Goal: Complete application form: Complete application form

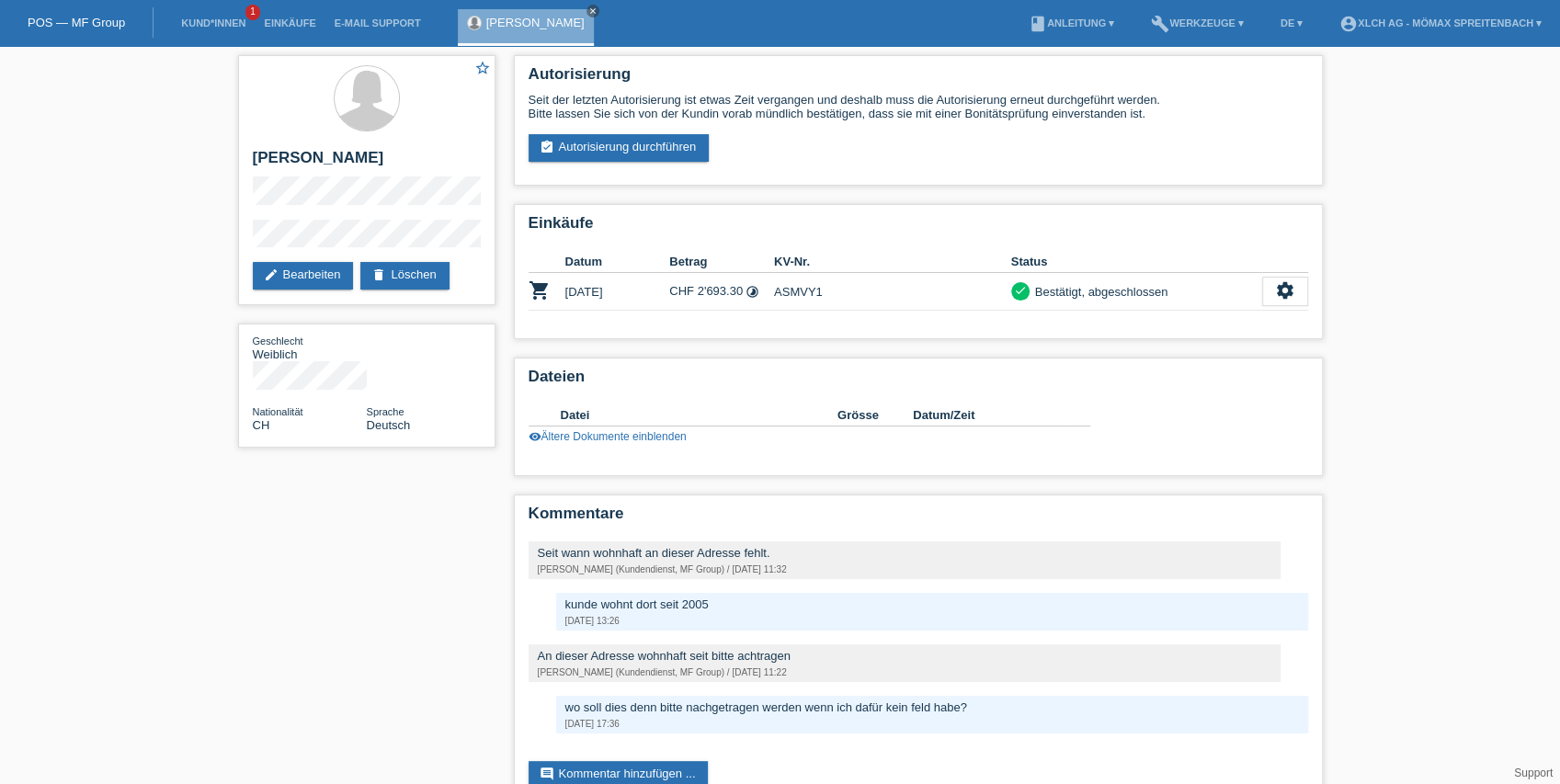
click at [225, 30] on li "Kund*innen 1" at bounding box center [213, 23] width 83 height 47
click at [589, 10] on icon "close" at bounding box center [593, 11] width 9 height 9
click at [221, 26] on link "Kund*innen" at bounding box center [213, 23] width 83 height 11
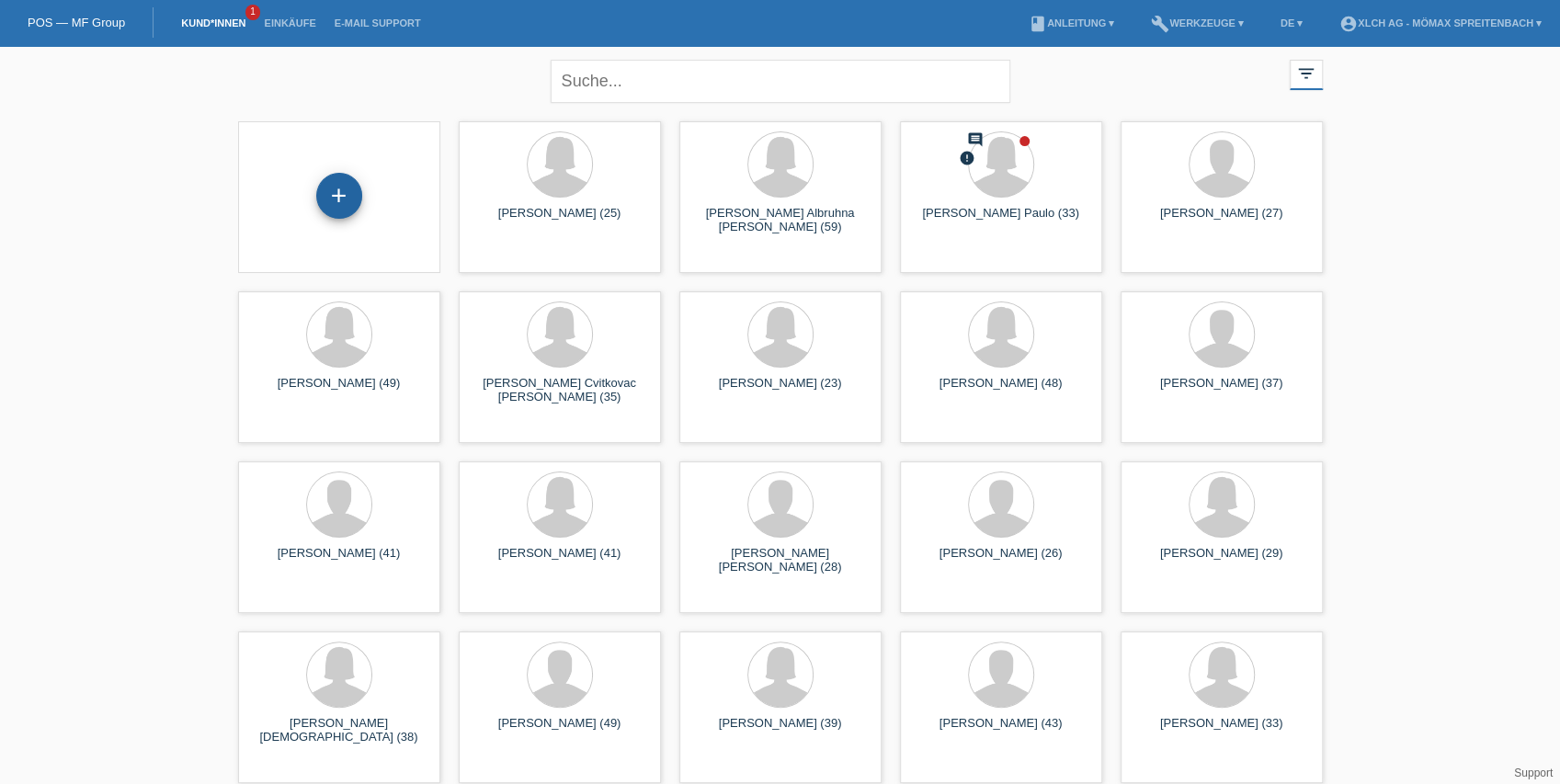
click at [357, 209] on div "+" at bounding box center [339, 197] width 173 height 48
click at [356, 208] on div "+" at bounding box center [339, 196] width 46 height 46
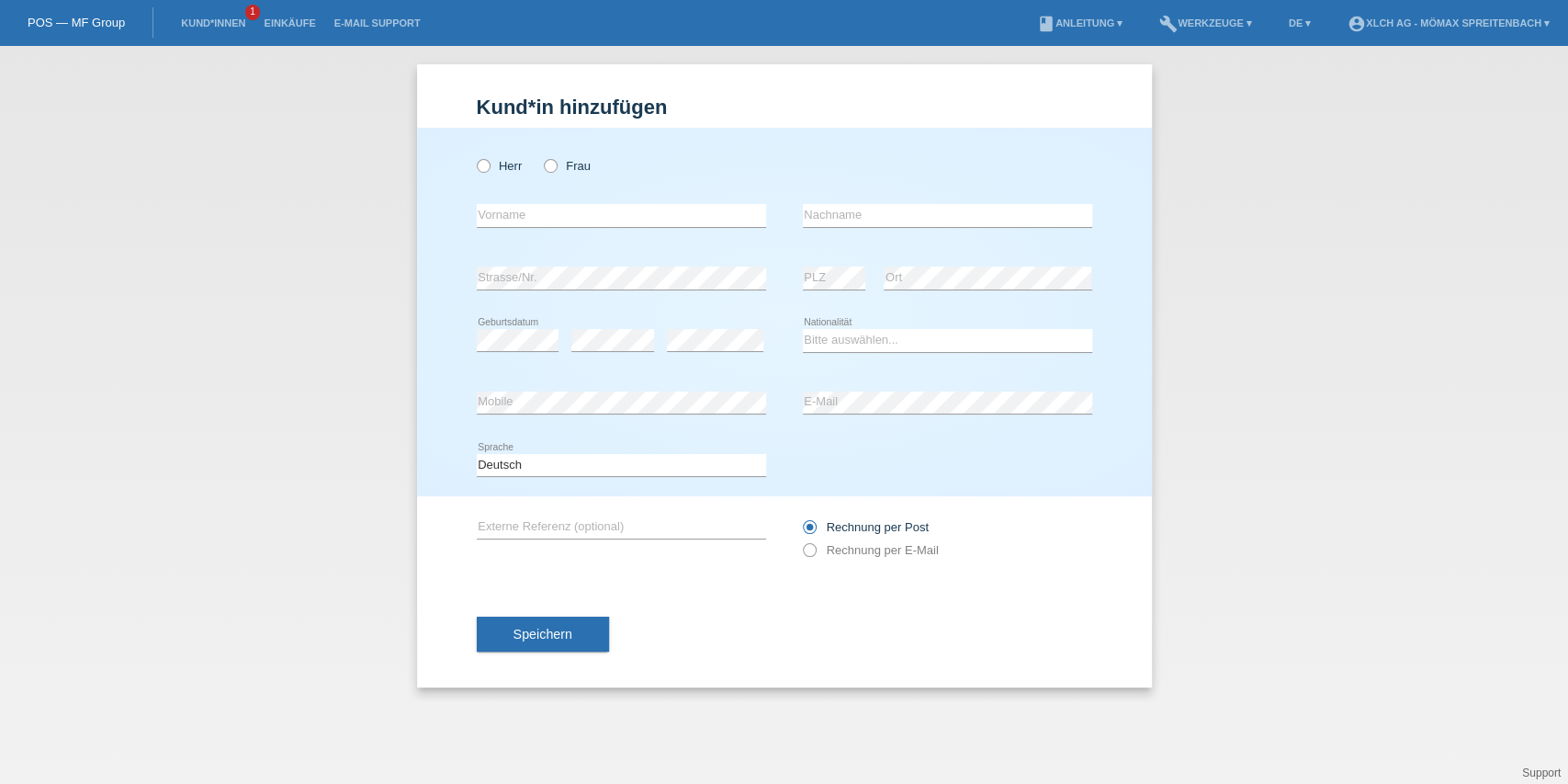
drag, startPoint x: 562, startPoint y: 165, endPoint x: 411, endPoint y: 110, distance: 160.7
click at [562, 165] on label "Frau" at bounding box center [567, 166] width 47 height 14
click at [556, 165] on input "Frau" at bounding box center [549, 165] width 12 height 12
radio input "true"
click at [577, 208] on input "text" at bounding box center [621, 215] width 289 height 23
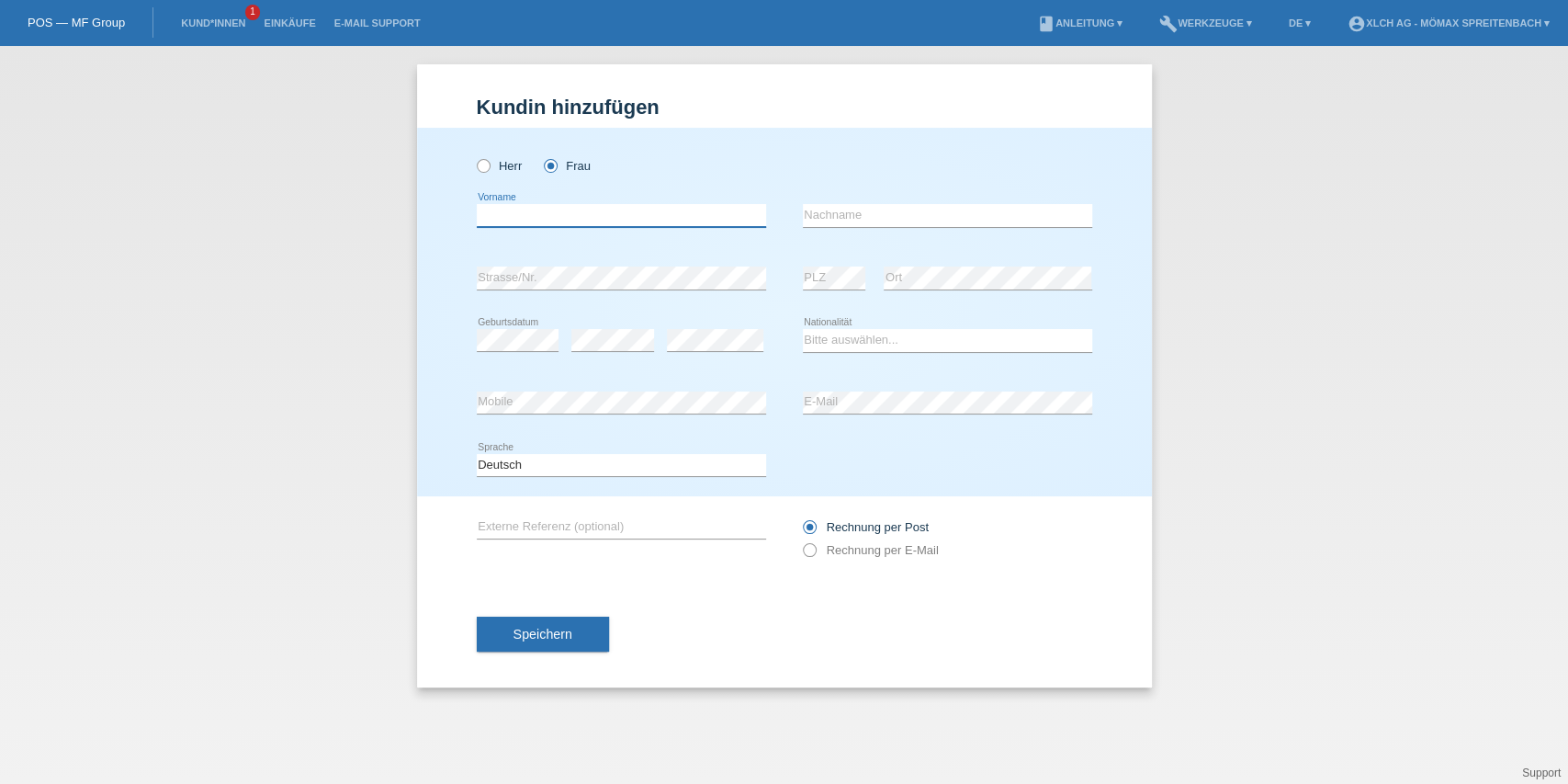
paste input "JAQUELINE"
type input "JAQUELINE"
click at [935, 206] on input "text" at bounding box center [947, 215] width 289 height 23
type input "Roll"
click at [893, 344] on select "Bitte auswählen... Schweiz Deutschland Liechtenstein Österreich ------------ Af…" at bounding box center [947, 340] width 289 height 22
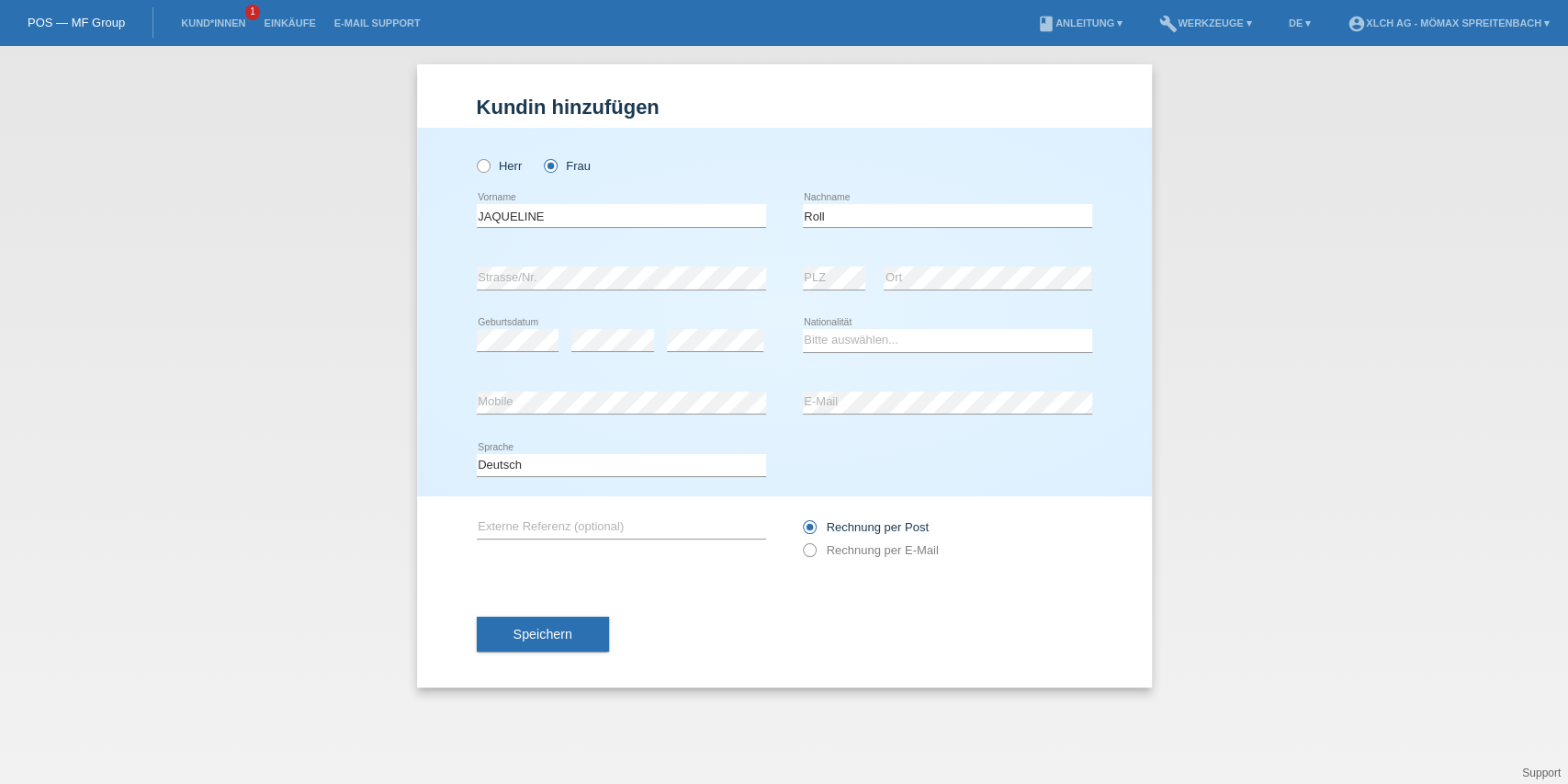
click at [515, 416] on div "error Mobile" at bounding box center [621, 403] width 289 height 62
click at [863, 342] on select "Bitte auswählen... Schweiz Deutschland Liechtenstein Österreich ------------ Af…" at bounding box center [947, 340] width 289 height 22
select select "DE"
click at [803, 329] on select "Bitte auswählen... Schweiz Deutschland Liechtenstein Österreich ------------ Af…" at bounding box center [947, 340] width 289 height 22
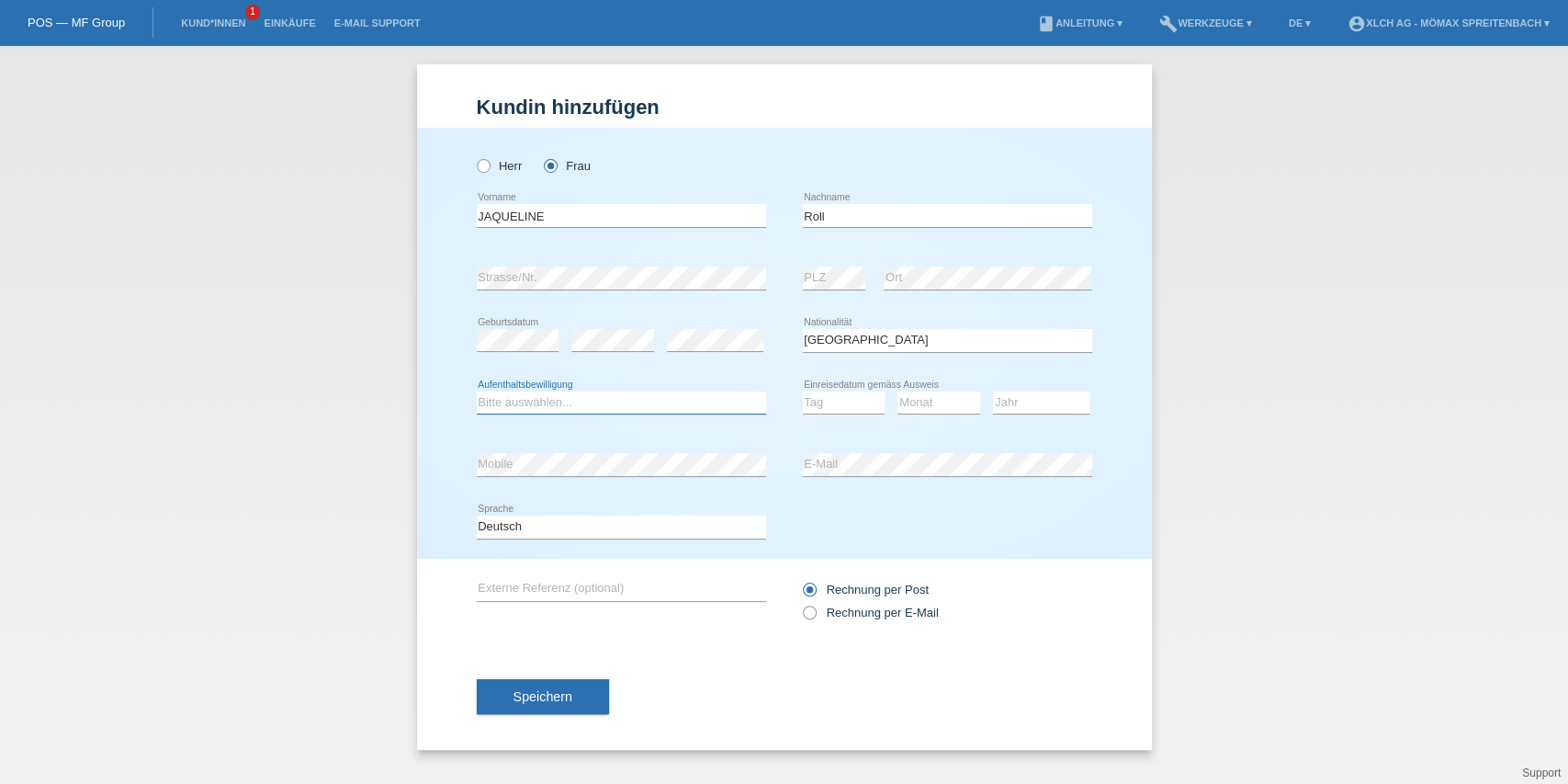
click at [543, 400] on select "Bitte auswählen... C B B - Flüchtlingsstatus Andere" at bounding box center [621, 402] width 289 height 22
select select "B"
click at [476, 391] on select "Bitte auswählen... C B B - Flüchtlingsstatus Andere" at bounding box center [621, 402] width 289 height 22
click at [859, 402] on select "Tag 01 02 03 04 05 06 07 08 09 10 11" at bounding box center [844, 402] width 83 height 22
select select "20"
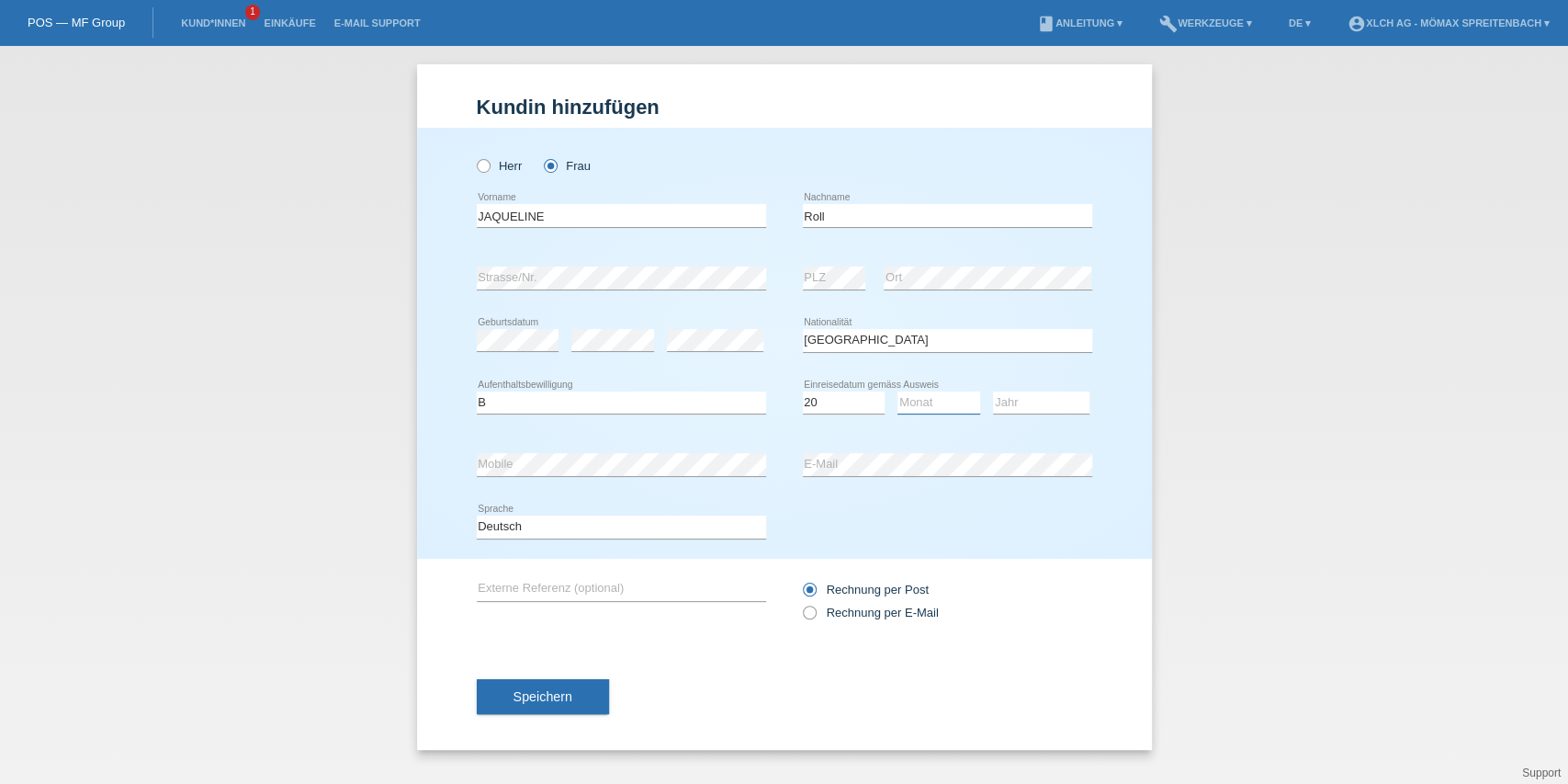
click at [915, 405] on select "Monat 01 02 03 04 05 06 07 08 09 10 11" at bounding box center [938, 402] width 83 height 22
select select "07"
click at [1039, 391] on select "Jahr 2025 2024 2023 2022 2021 2020 2019 2018 2017 2016 2015 2014 2013 2012 2011…" at bounding box center [1041, 402] width 97 height 22
select select "2022"
click at [303, 457] on div "Kund*in hinzufügen Kunde hinzufügen Kundin hinzufügen Herr Frau JAQUELINE error…" at bounding box center [784, 414] width 1568 height 738
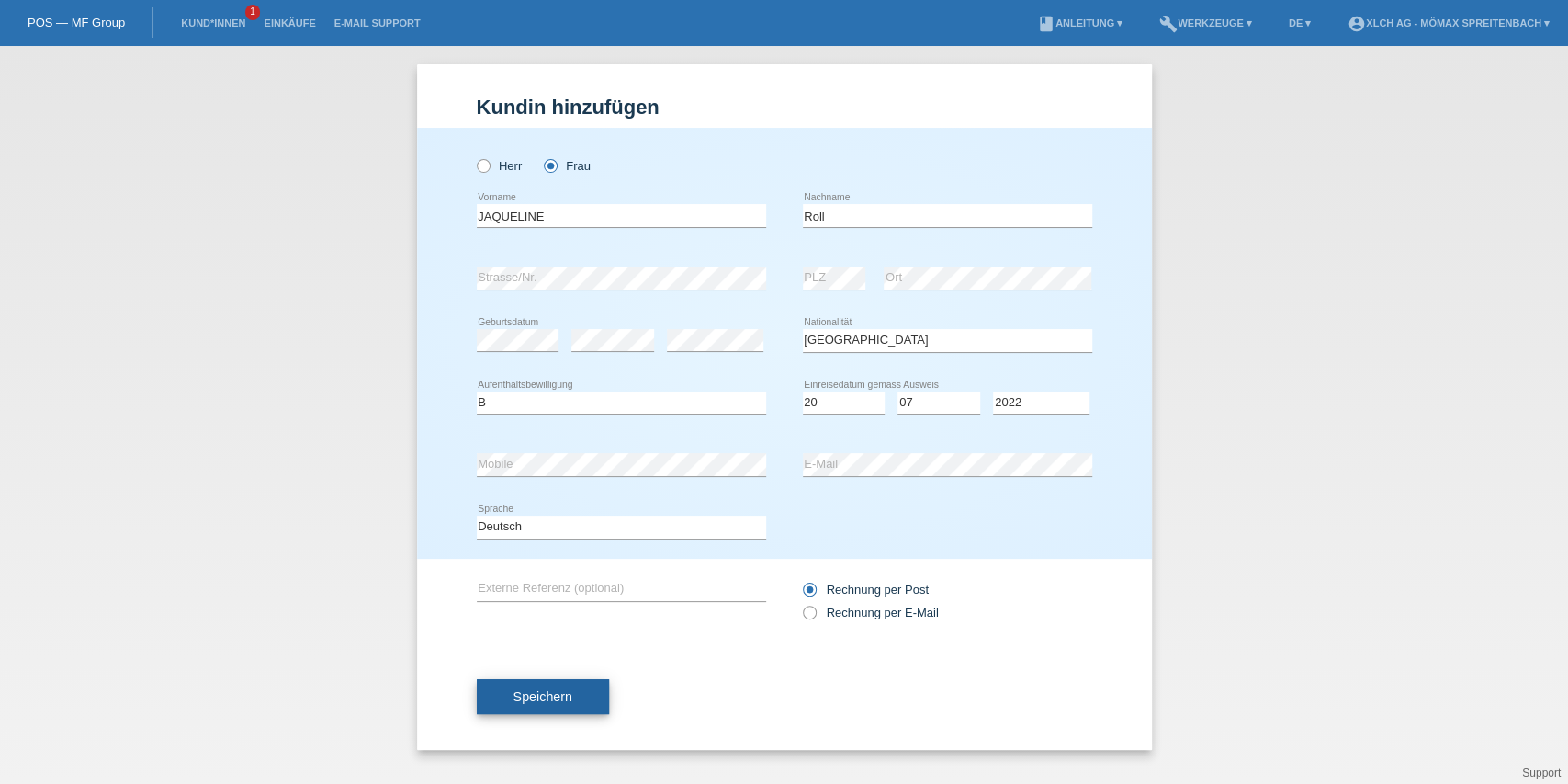
click at [570, 691] on span "Speichern" at bounding box center [543, 696] width 59 height 15
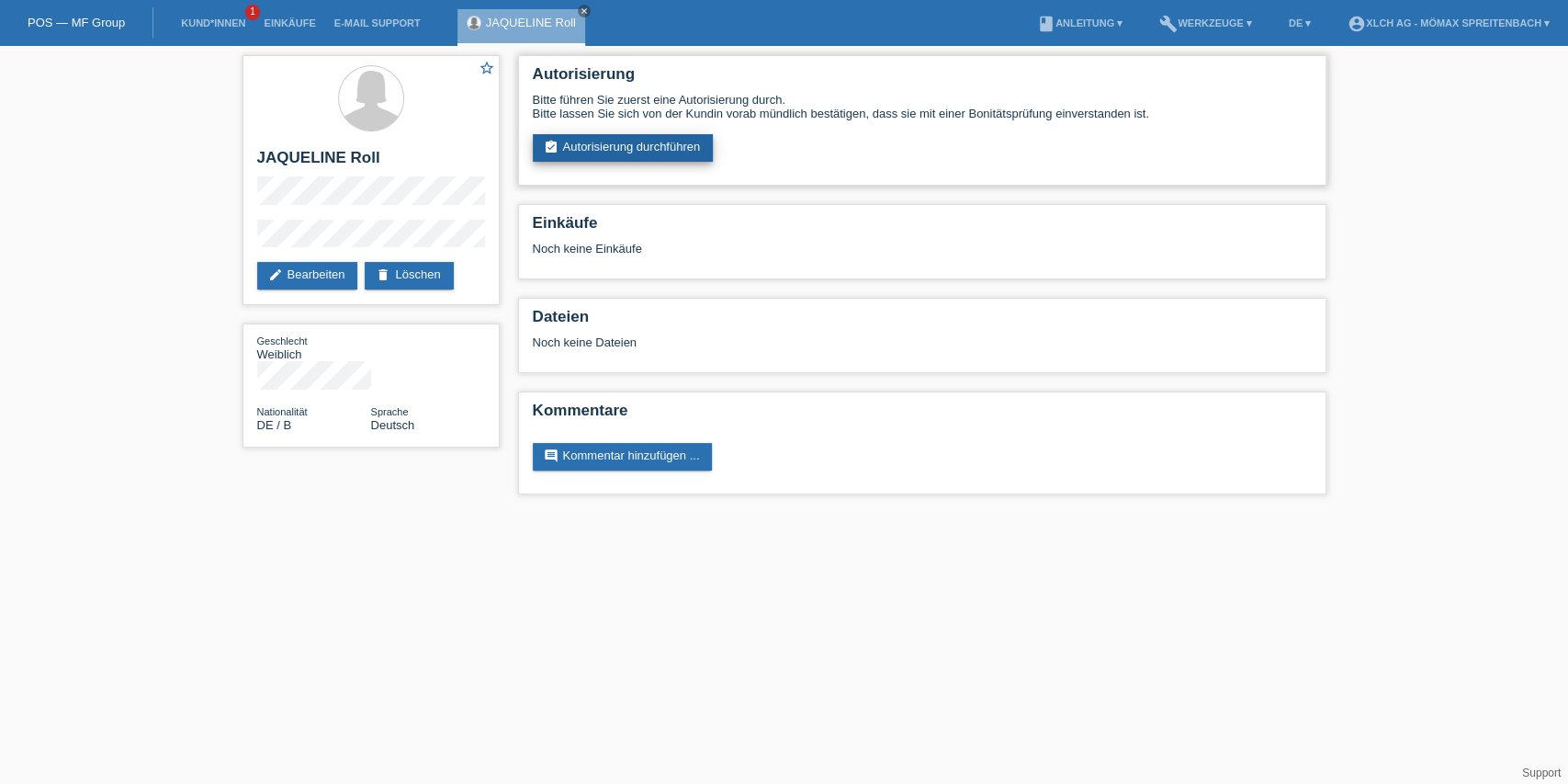
click at [599, 144] on link "assignment_turned_in Autorisierung durchführen" at bounding box center [623, 148] width 181 height 28
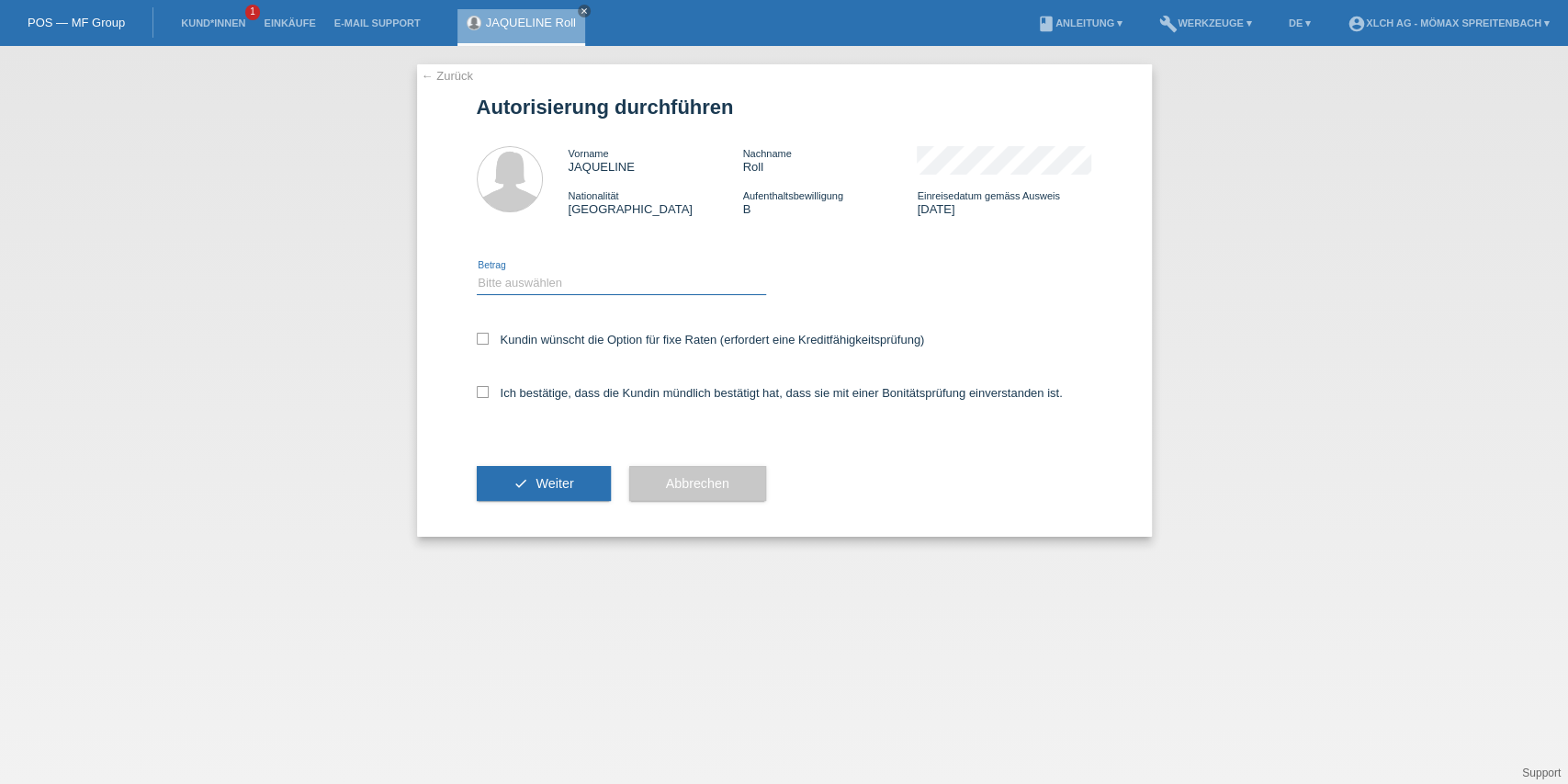
click at [540, 289] on select "Bitte auswählen CHF 1.00 - CHF 499.00 CHF 500.00 - CHF 1'999.00 CHF 2'000.00 - …" at bounding box center [621, 283] width 289 height 22
select select "2"
click at [476, 272] on select "Bitte auswählen CHF 1.00 - CHF 499.00 CHF 500.00 - CHF 1'999.00 CHF 2'000.00 - …" at bounding box center [621, 283] width 289 height 22
click at [525, 332] on label "Kundin wünscht die Option für fixe Raten (erfordert eine Kreditfähigkeitsprüfun…" at bounding box center [701, 339] width 449 height 14
click at [489, 332] on input "Kundin wünscht die Option für fixe Raten (erfordert eine Kreditfähigkeitsprüfun…" at bounding box center [482, 338] width 12 height 12
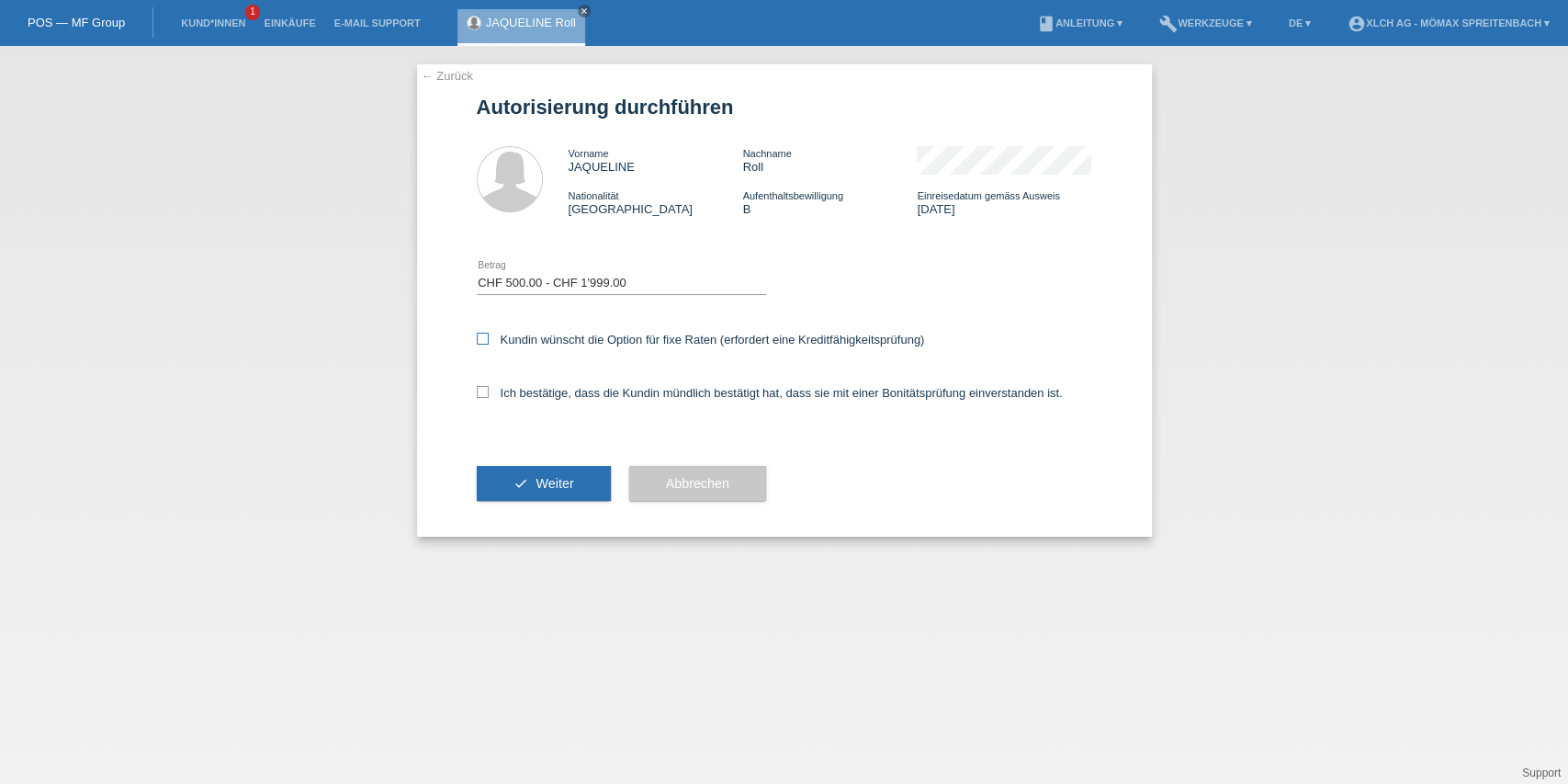
checkbox input "true"
click at [520, 390] on label "Ich bestätige, dass die Kundin mündlich bestätigt hat, dass sie mit einer Bonit…" at bounding box center [770, 393] width 586 height 14
click at [489, 390] on input "Ich bestätige, dass die Kundin mündlich bestätigt hat, dass sie mit einer Bonit…" at bounding box center [482, 392] width 12 height 12
checkbox input "true"
click at [534, 478] on button "check Weiter" at bounding box center [543, 483] width 134 height 35
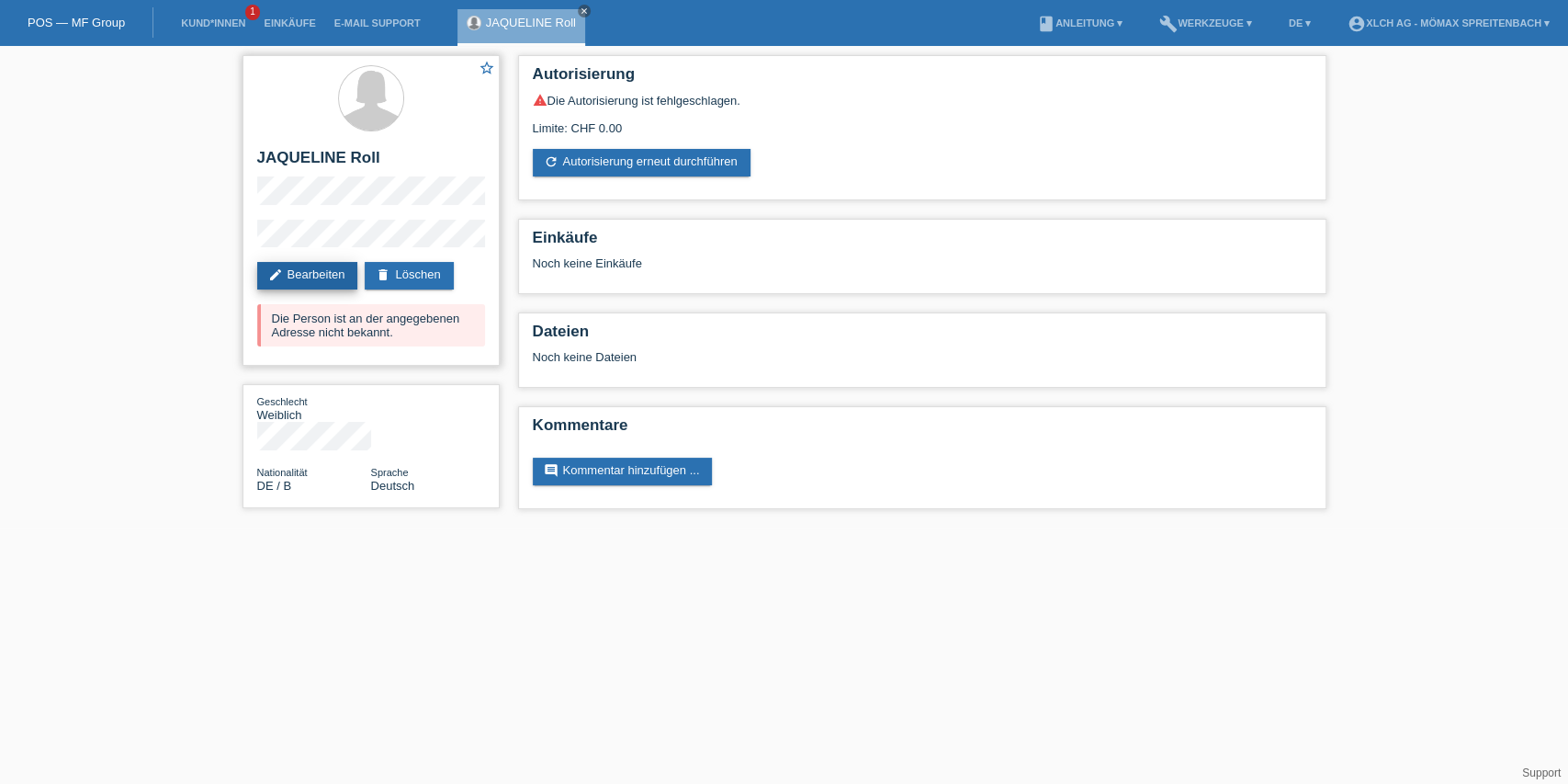
click at [315, 279] on link "edit Bearbeiten" at bounding box center [307, 276] width 101 height 28
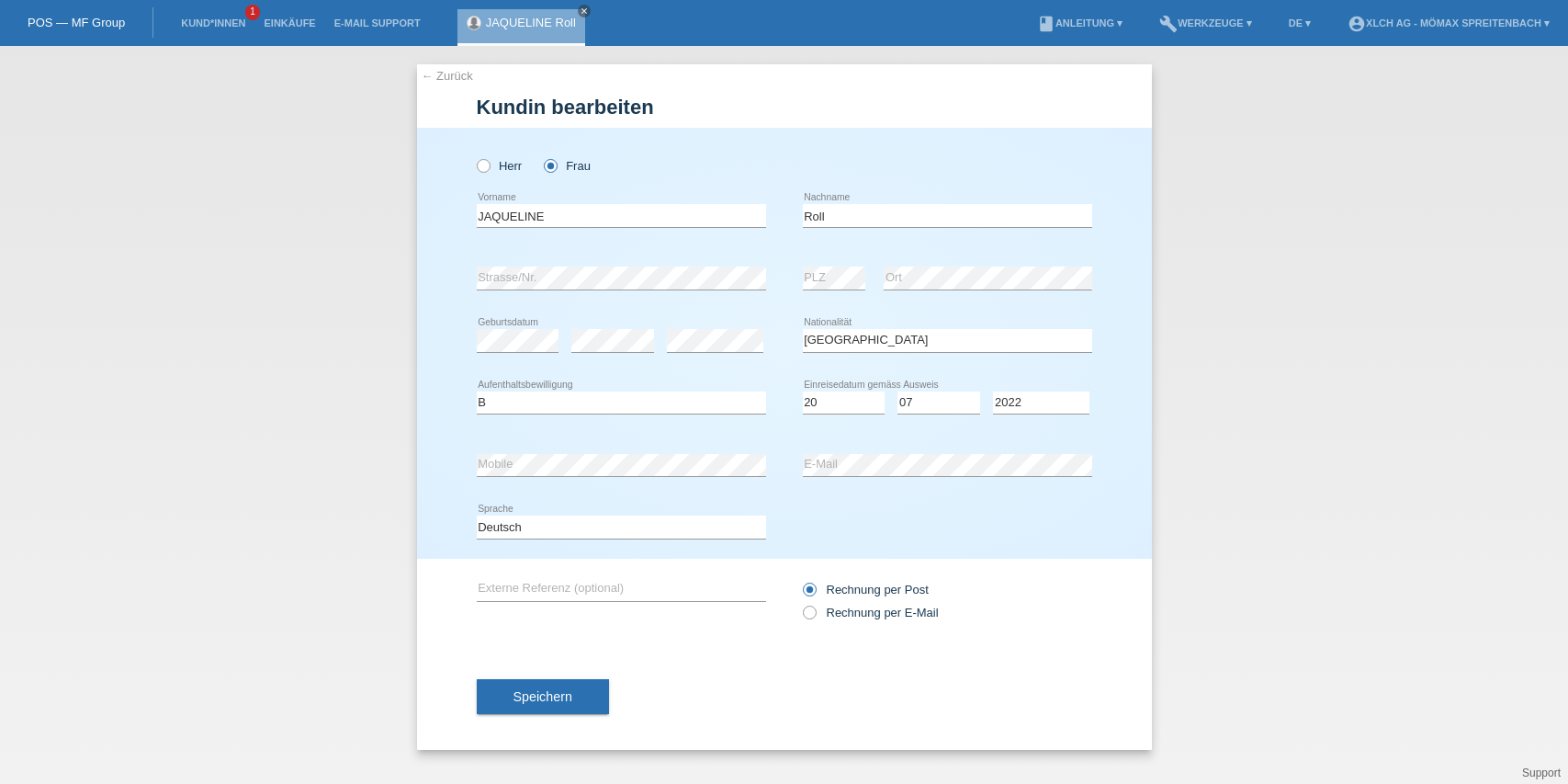
select select "DE"
select select "B"
select select "20"
select select "07"
select select "2022"
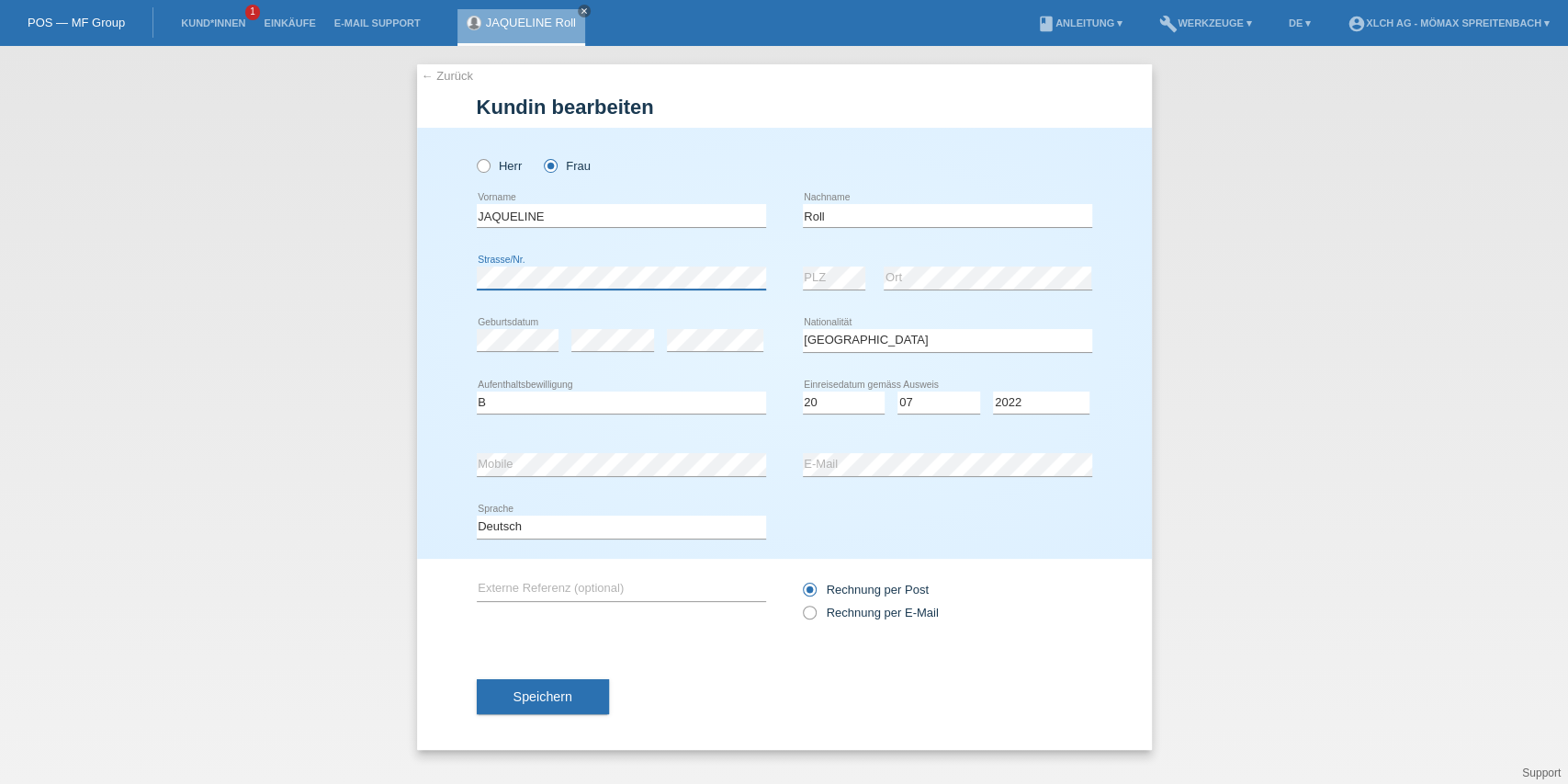
click at [327, 288] on div "← Zurück Kundin bearbeiten Herr Frau [PERSON_NAME] error Vorname C" at bounding box center [784, 414] width 1568 height 738
click at [577, 685] on button "Speichern" at bounding box center [543, 696] width 132 height 35
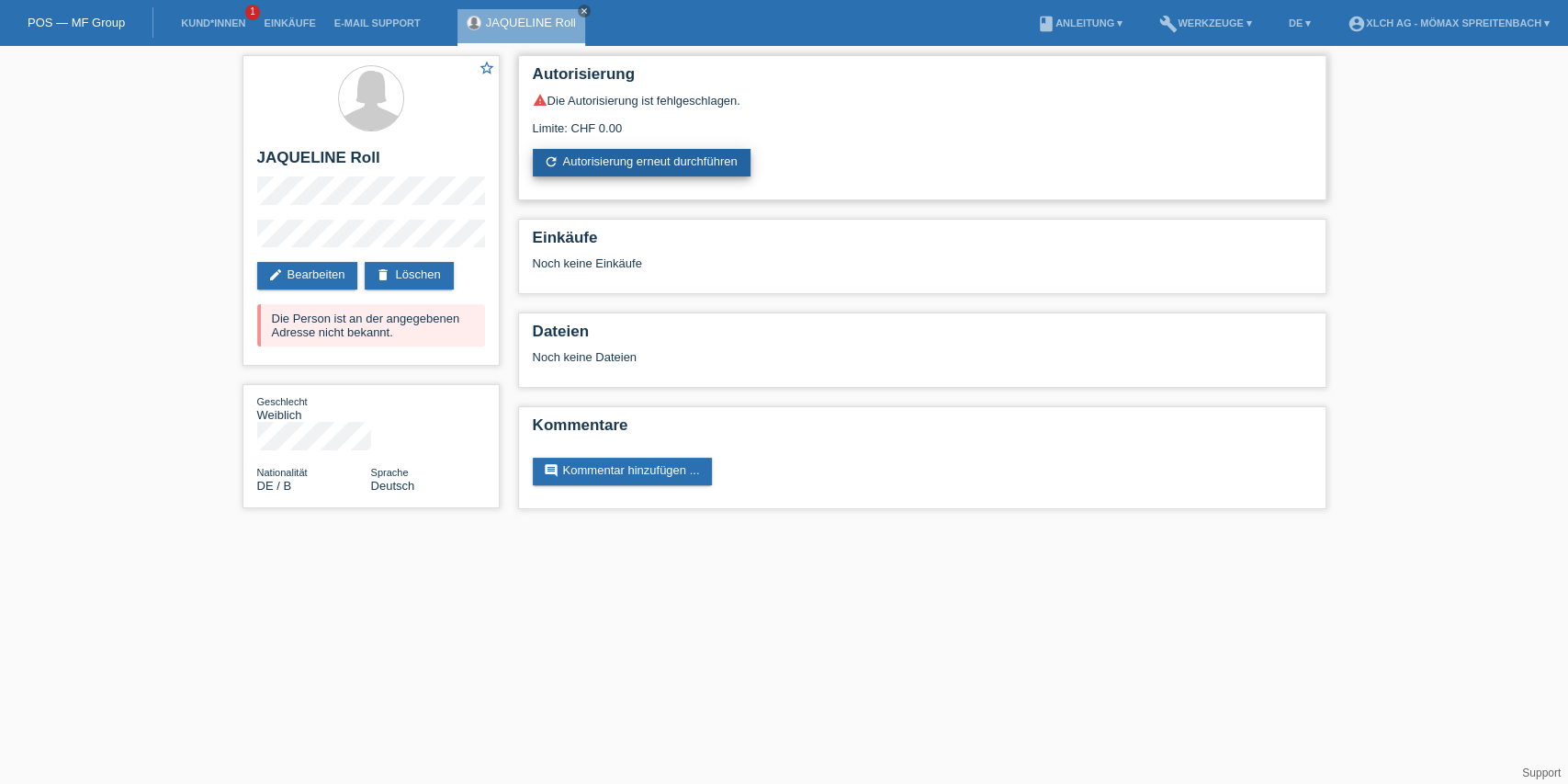
click at [668, 155] on link "refresh Autorisierung erneut durchführen" at bounding box center [641, 163] width 218 height 28
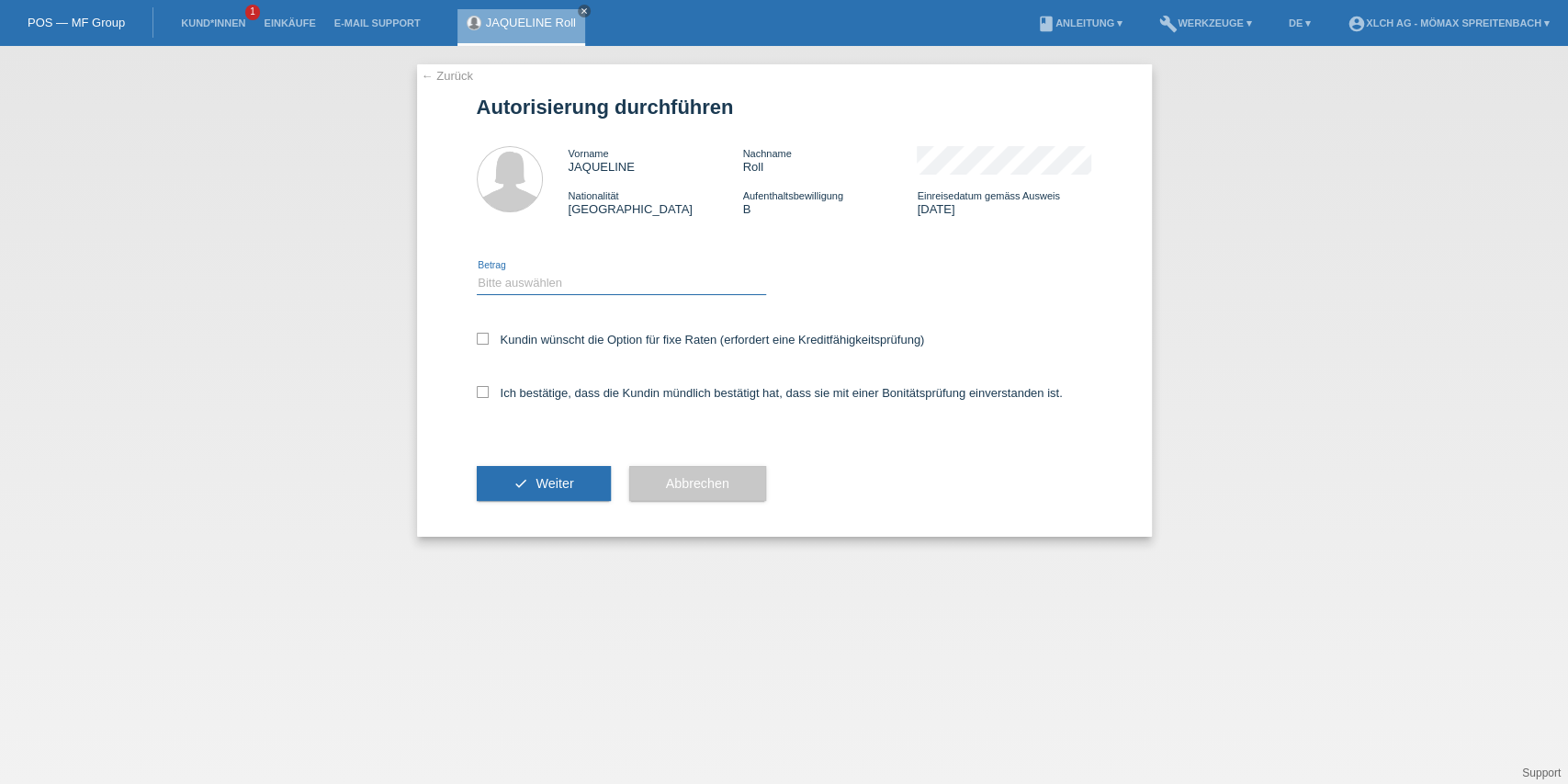
click at [531, 280] on select "Bitte auswählen CHF 1.00 - CHF 499.00 CHF 500.00 - CHF 1'999.00 CHF 2'000.00 - …" at bounding box center [621, 283] width 289 height 22
select select "2"
click at [476, 272] on select "Bitte auswählen CHF 1.00 - CHF 499.00 CHF 500.00 - CHF 1'999.00 CHF 2'000.00 - …" at bounding box center [621, 283] width 289 height 22
click at [570, 335] on label "Kundin wünscht die Option für fixe Raten (erfordert eine Kreditfähigkeitsprüfun…" at bounding box center [701, 339] width 449 height 14
click at [489, 335] on input "Kundin wünscht die Option für fixe Raten (erfordert eine Kreditfähigkeitsprüfun…" at bounding box center [482, 338] width 12 height 12
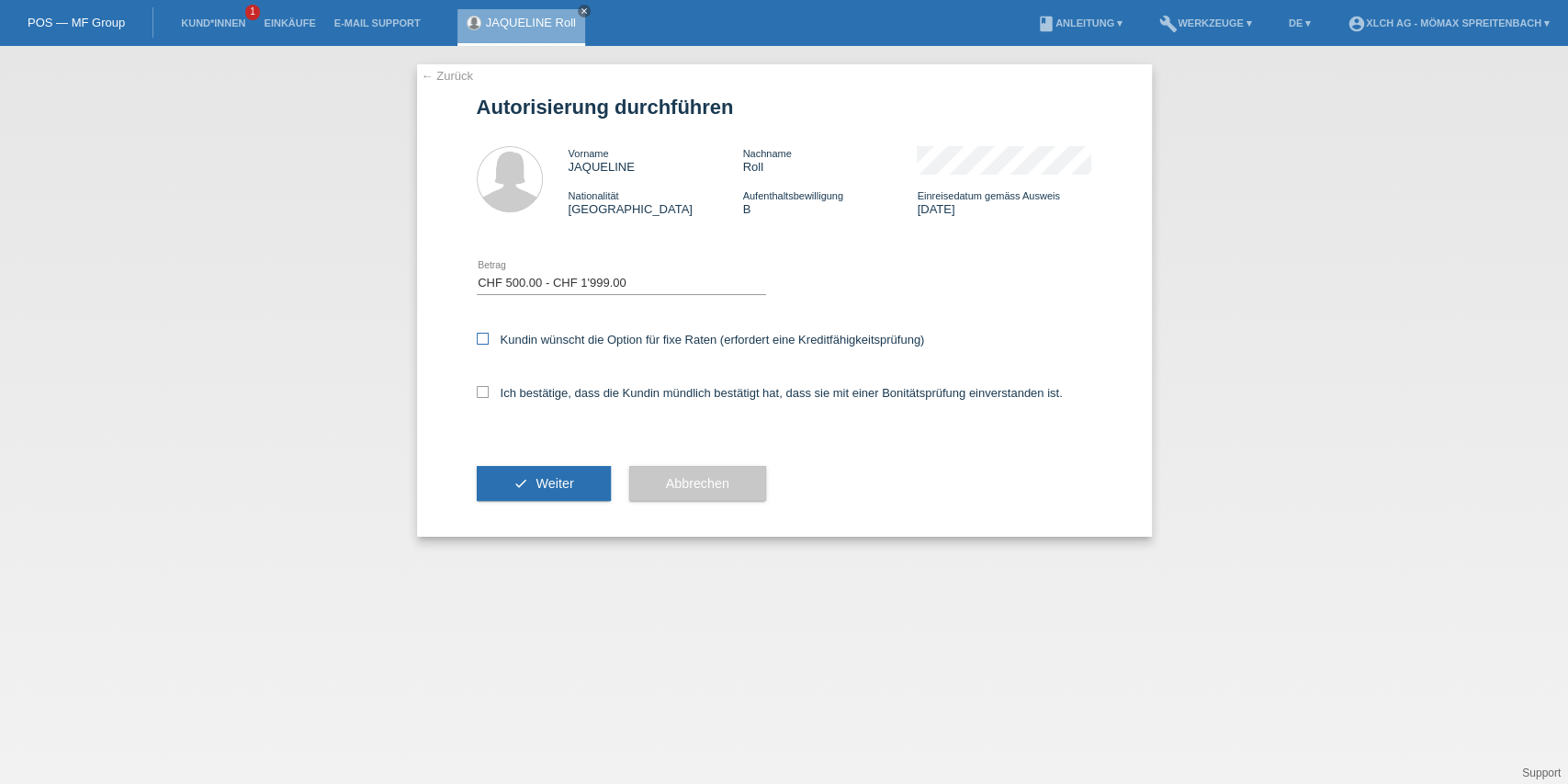
checkbox input "true"
click at [532, 386] on div "Ich bestätige, dass die Kundin mündlich bestätigt hat, dass sie mit einer Bonit…" at bounding box center [784, 399] width 615 height 62
click at [531, 394] on label "Ich bestätige, dass die Kundin mündlich bestätigt hat, dass sie mit einer Bonit…" at bounding box center [770, 393] width 586 height 14
click at [489, 394] on input "Ich bestätige, dass die Kundin mündlich bestätigt hat, dass sie mit einer Bonit…" at bounding box center [482, 392] width 12 height 12
checkbox input "true"
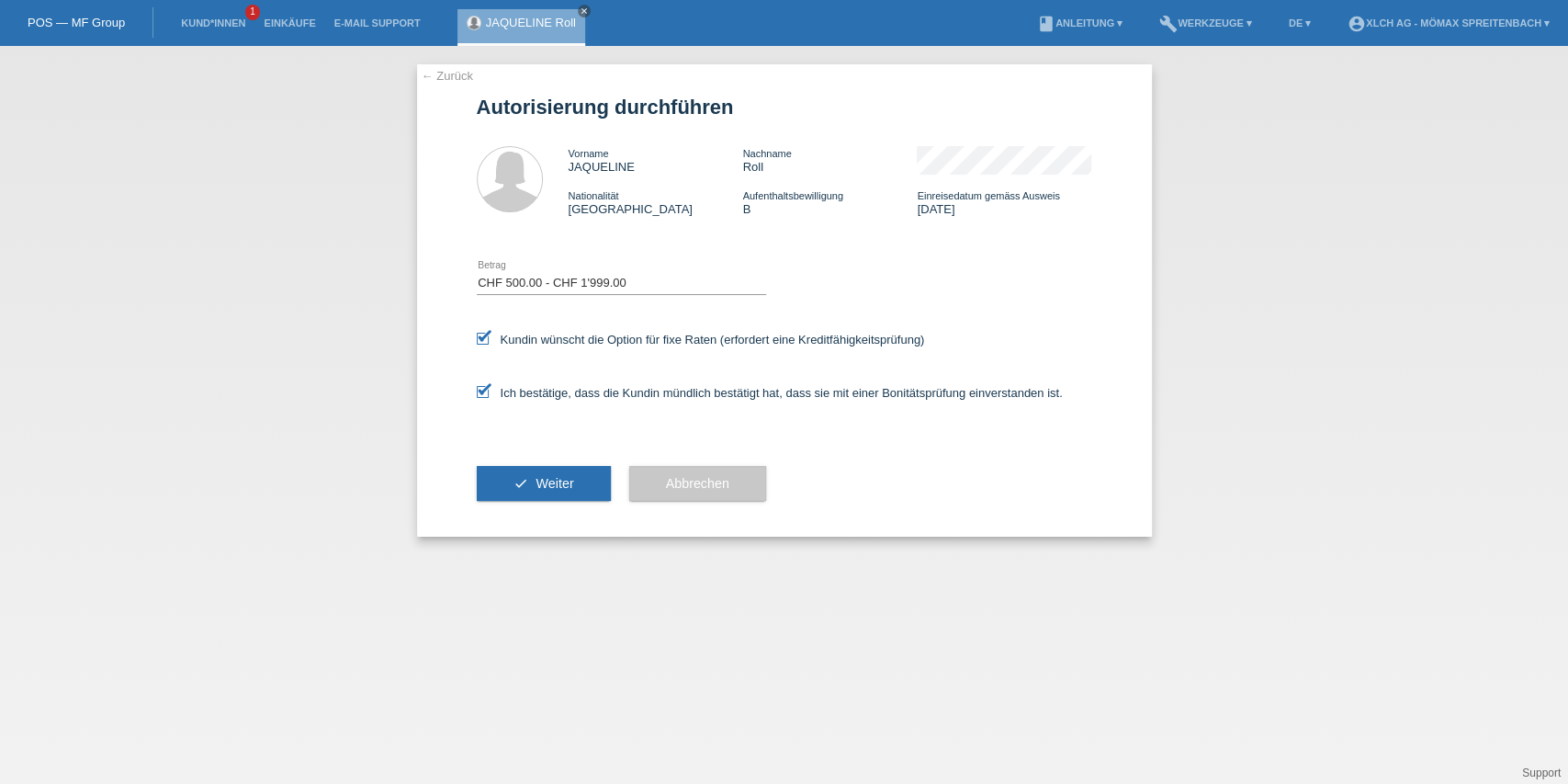
click at [545, 496] on button "check Weiter" at bounding box center [543, 483] width 134 height 35
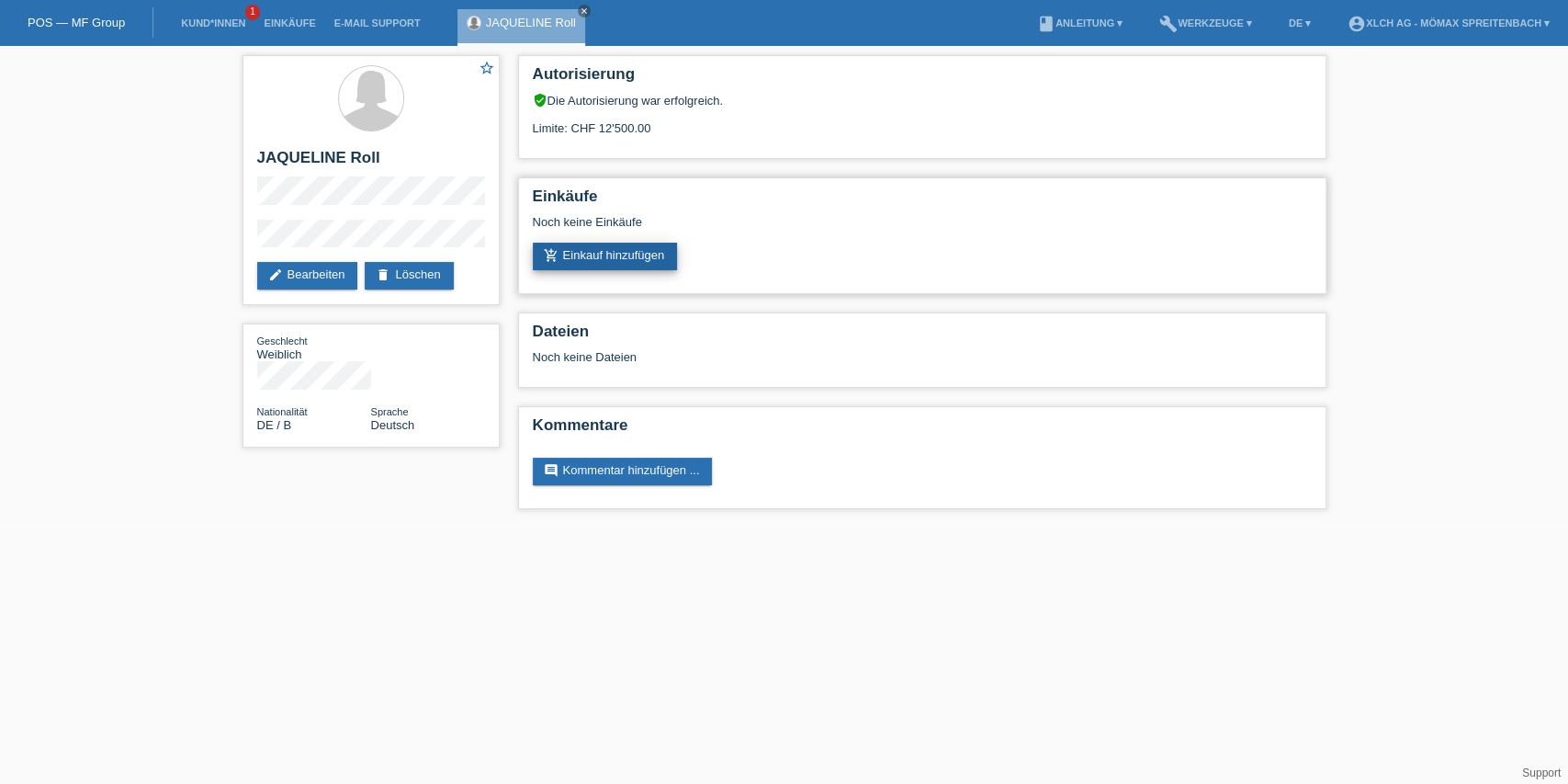
click at [623, 265] on link "add_shopping_cart Einkauf hinzufügen" at bounding box center [605, 257] width 145 height 28
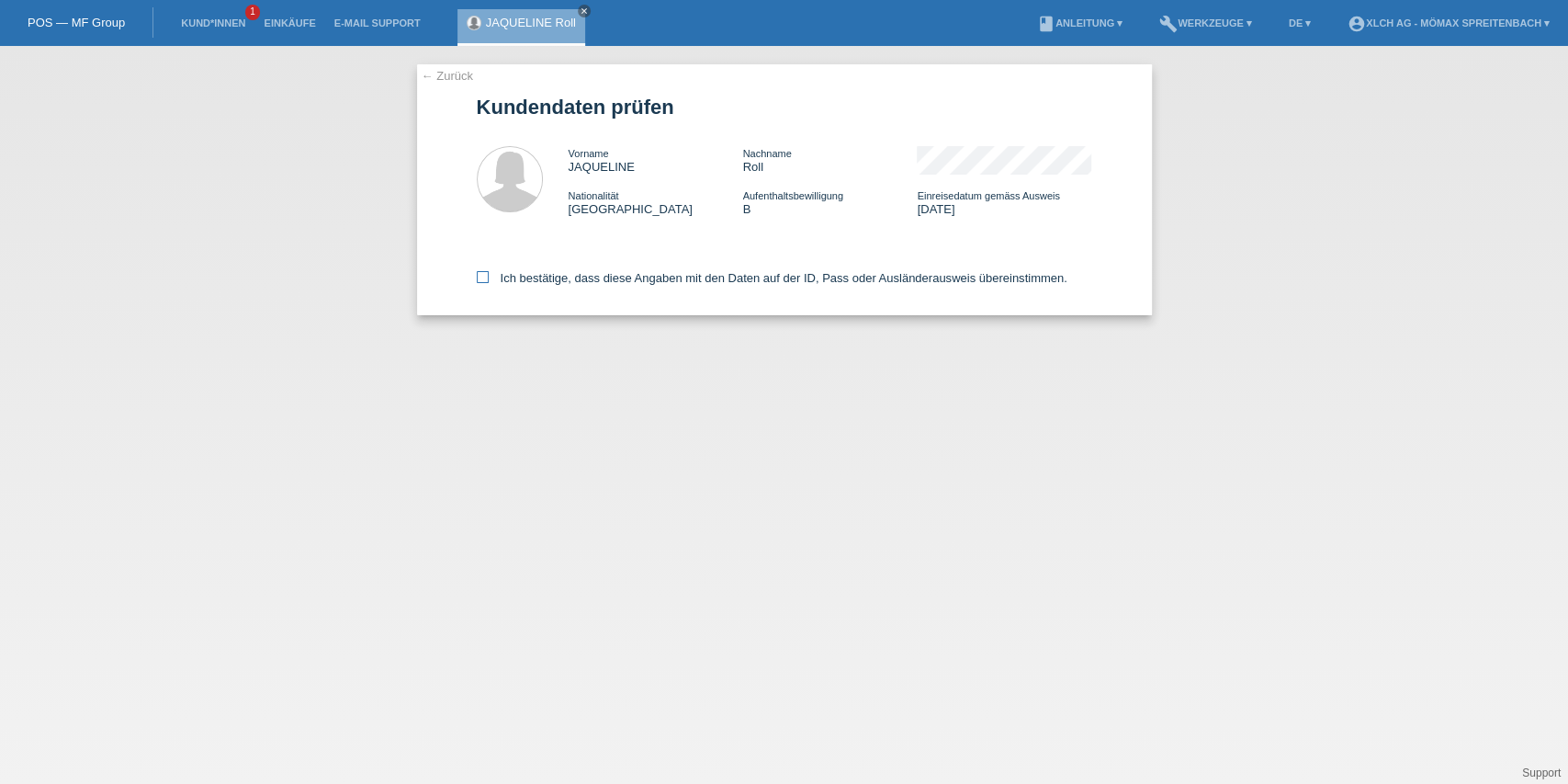
click at [502, 273] on label "Ich bestätige, dass diese Angaben mit den Daten auf der ID, Pass oder Ausländer…" at bounding box center [771, 277] width 591 height 14
click at [489, 273] on input "Ich bestätige, dass diese Angaben mit den Daten auf der ID, Pass oder Ausländer…" at bounding box center [482, 277] width 12 height 12
checkbox input "true"
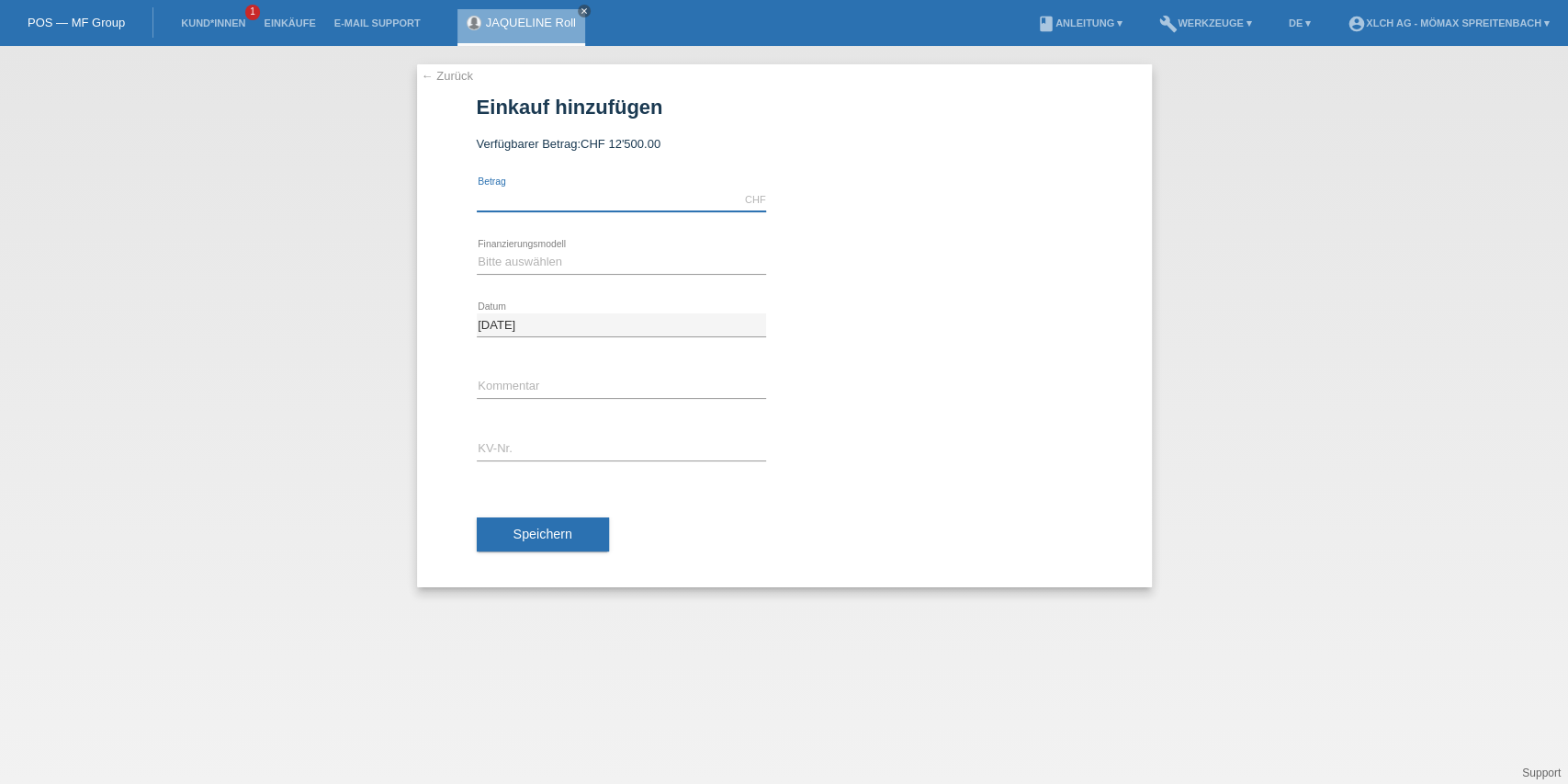
click at [563, 191] on input "text" at bounding box center [621, 199] width 289 height 23
type input "1890.00"
click at [611, 272] on select "Bitte auswählen Kauf auf Rechnung mit Teilzahlungsoption Fixe Raten - Zinsübern…" at bounding box center [621, 262] width 289 height 22
select select "113"
click at [476, 250] on select "Bitte auswählen Kauf auf Rechnung mit Teilzahlungsoption Fixe Raten - Zinsübern…" at bounding box center [621, 262] width 289 height 22
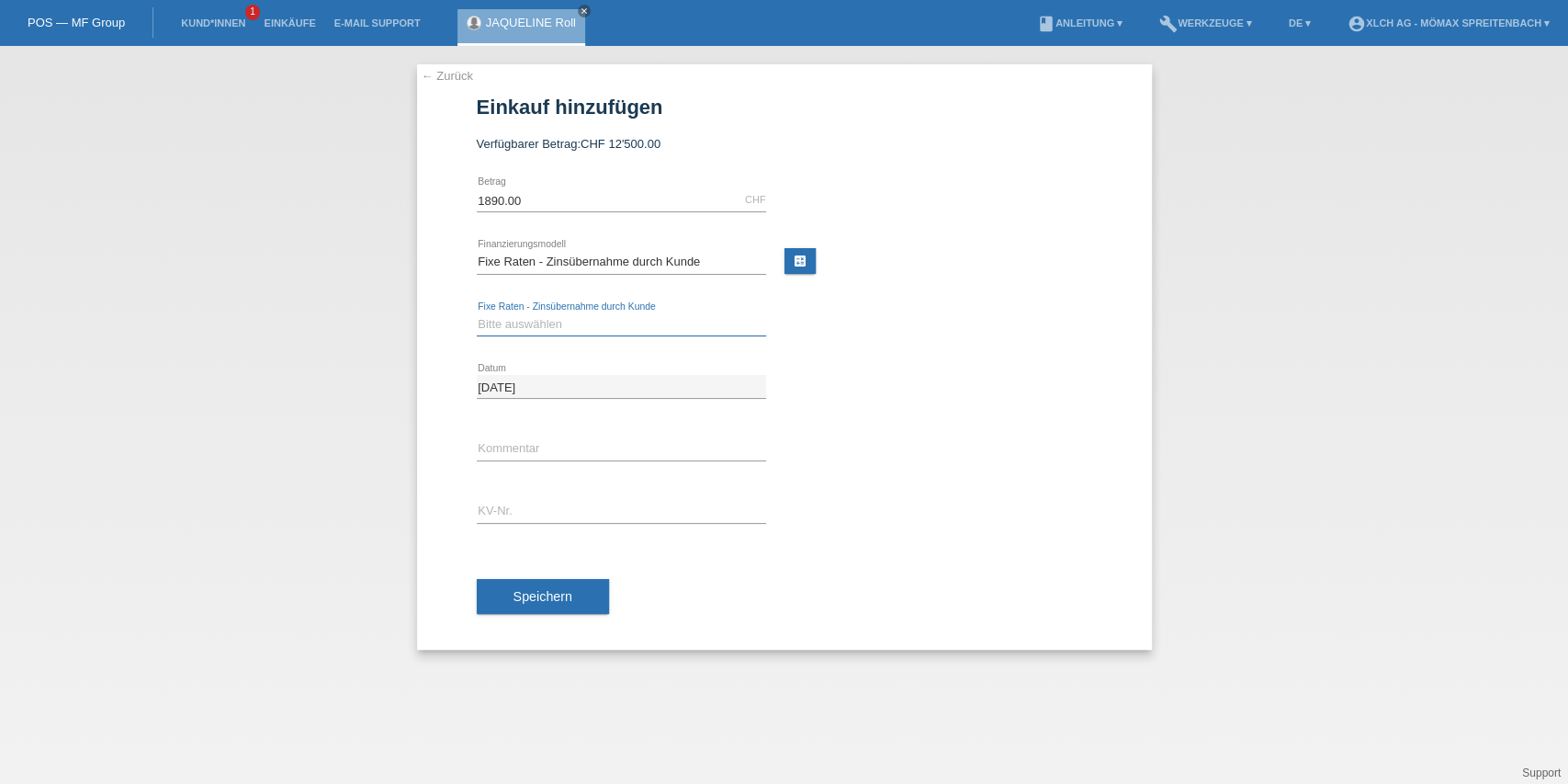
drag, startPoint x: 518, startPoint y: 320, endPoint x: 526, endPoint y: 334, distance: 16.1
click at [520, 319] on select "Bitte auswählen 6 Raten 12 Raten 24 Raten 36 Raten" at bounding box center [621, 325] width 289 height 22
click at [476, 314] on select "Bitte auswählen 6 Raten 12 Raten 24 Raten 36 Raten" at bounding box center [621, 325] width 289 height 22
click at [518, 329] on select "Bitte auswählen 6 Raten 12 Raten 24 Raten 36 Raten" at bounding box center [621, 325] width 289 height 22
click at [476, 314] on select "Bitte auswählen 6 Raten 12 Raten 24 Raten 36 Raten" at bounding box center [621, 325] width 289 height 22
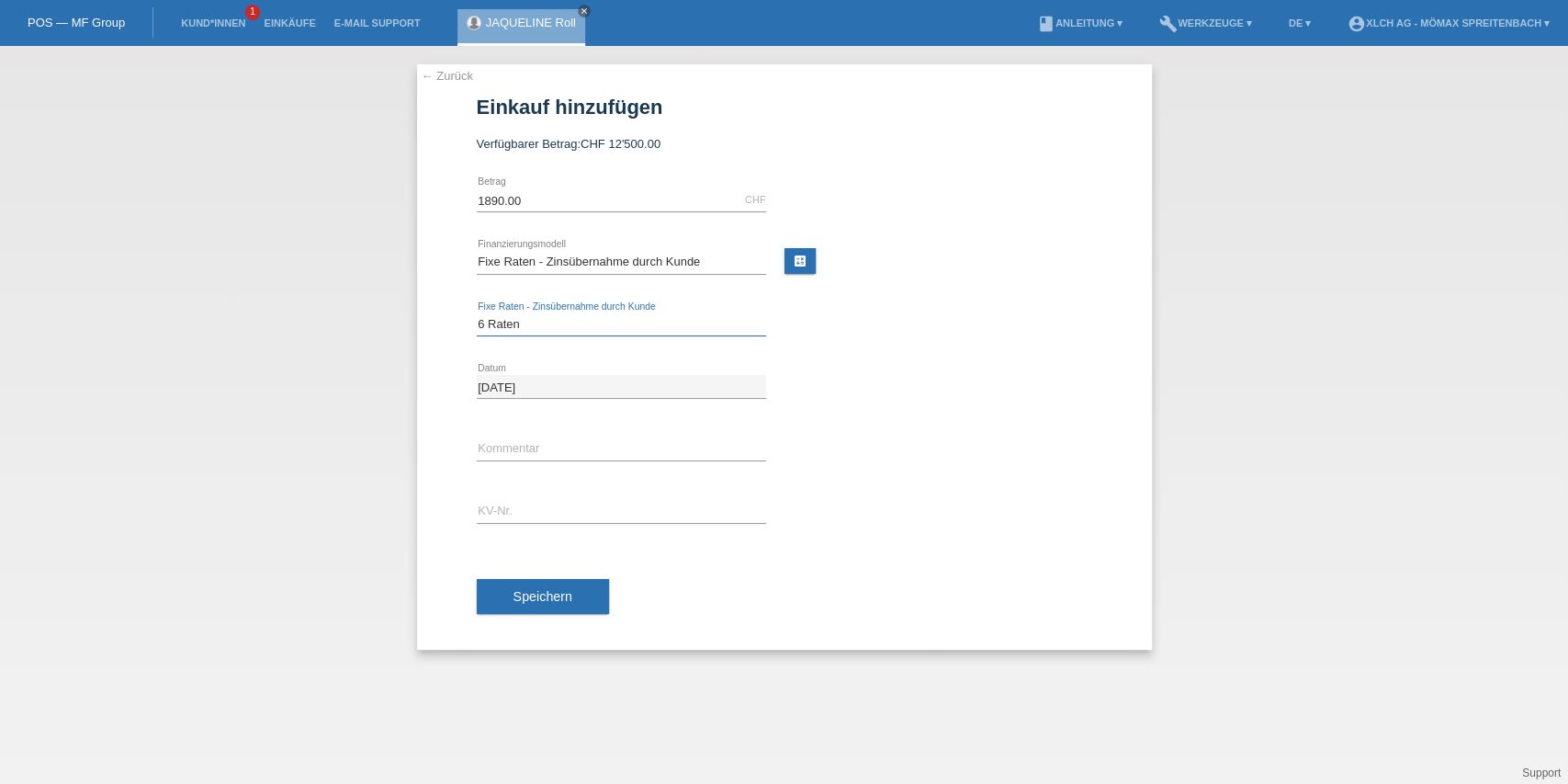
click at [543, 318] on select "Bitte auswählen 6 Raten 12 Raten 24 Raten 36 Raten" at bounding box center [621, 325] width 289 height 22
select select "327"
click at [476, 314] on select "Bitte auswählen 6 Raten 12 Raten 24 Raten 36 Raten" at bounding box center [621, 325] width 289 height 22
click at [534, 453] on input "text" at bounding box center [621, 449] width 289 height 23
type input "ASMW7D"
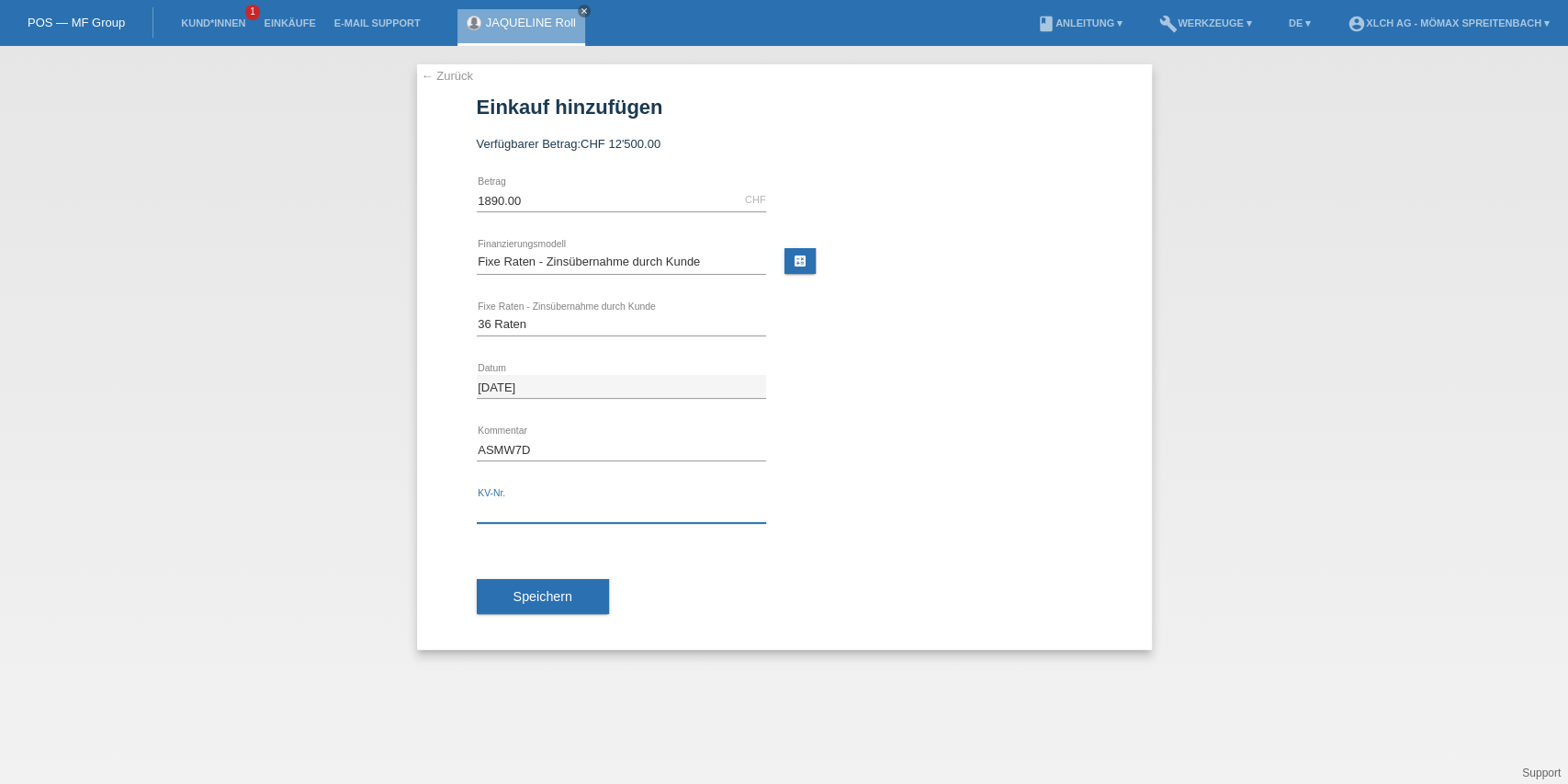
click at [529, 512] on input "text" at bounding box center [621, 511] width 289 height 23
paste input "ASMW7D"
type input "ASMW7D"
click at [520, 589] on span "Speichern" at bounding box center [543, 597] width 59 height 15
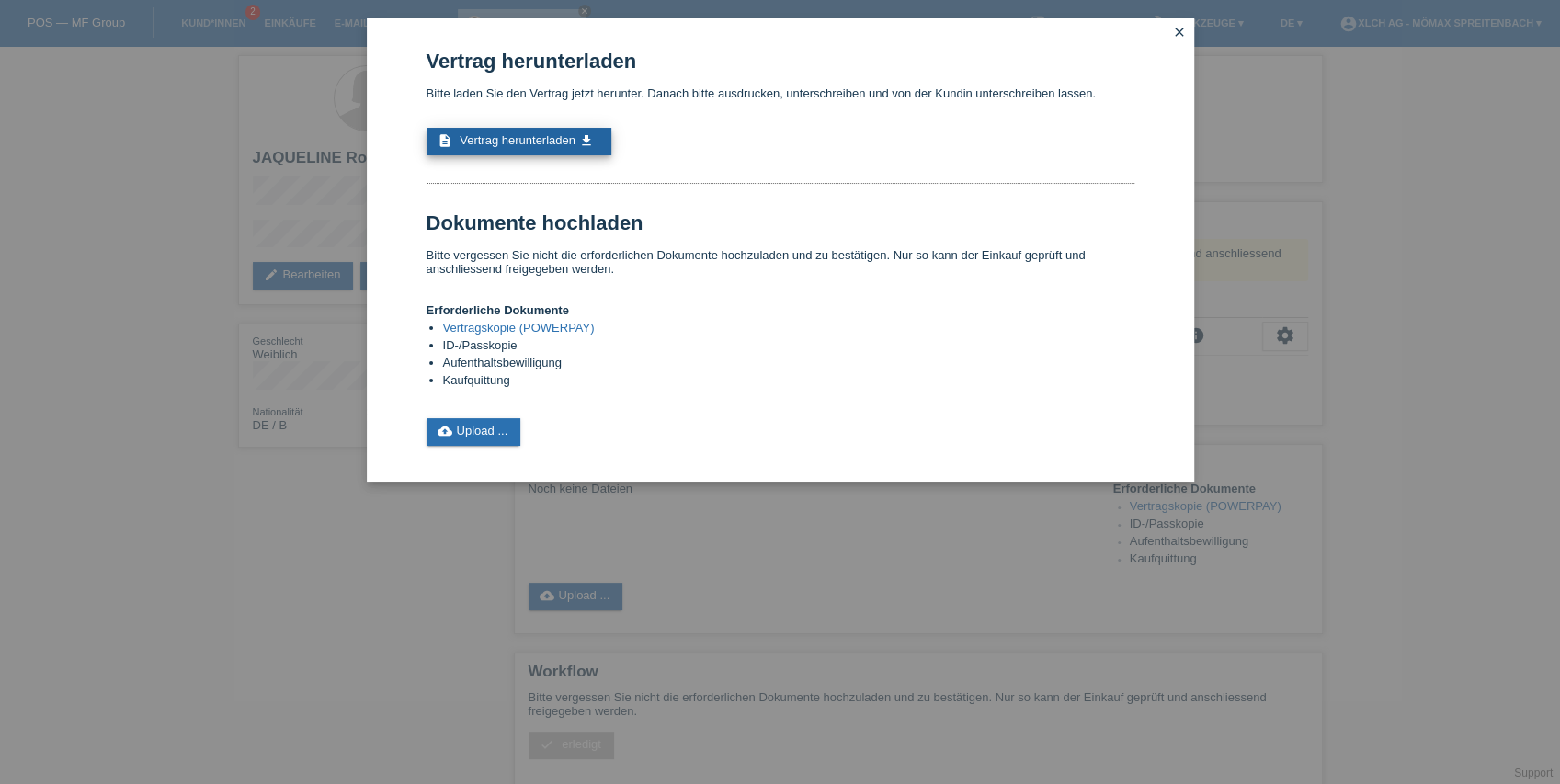
click at [568, 135] on span "Vertrag herunterladen" at bounding box center [518, 140] width 115 height 14
click at [1180, 32] on icon "close" at bounding box center [1179, 33] width 15 height 15
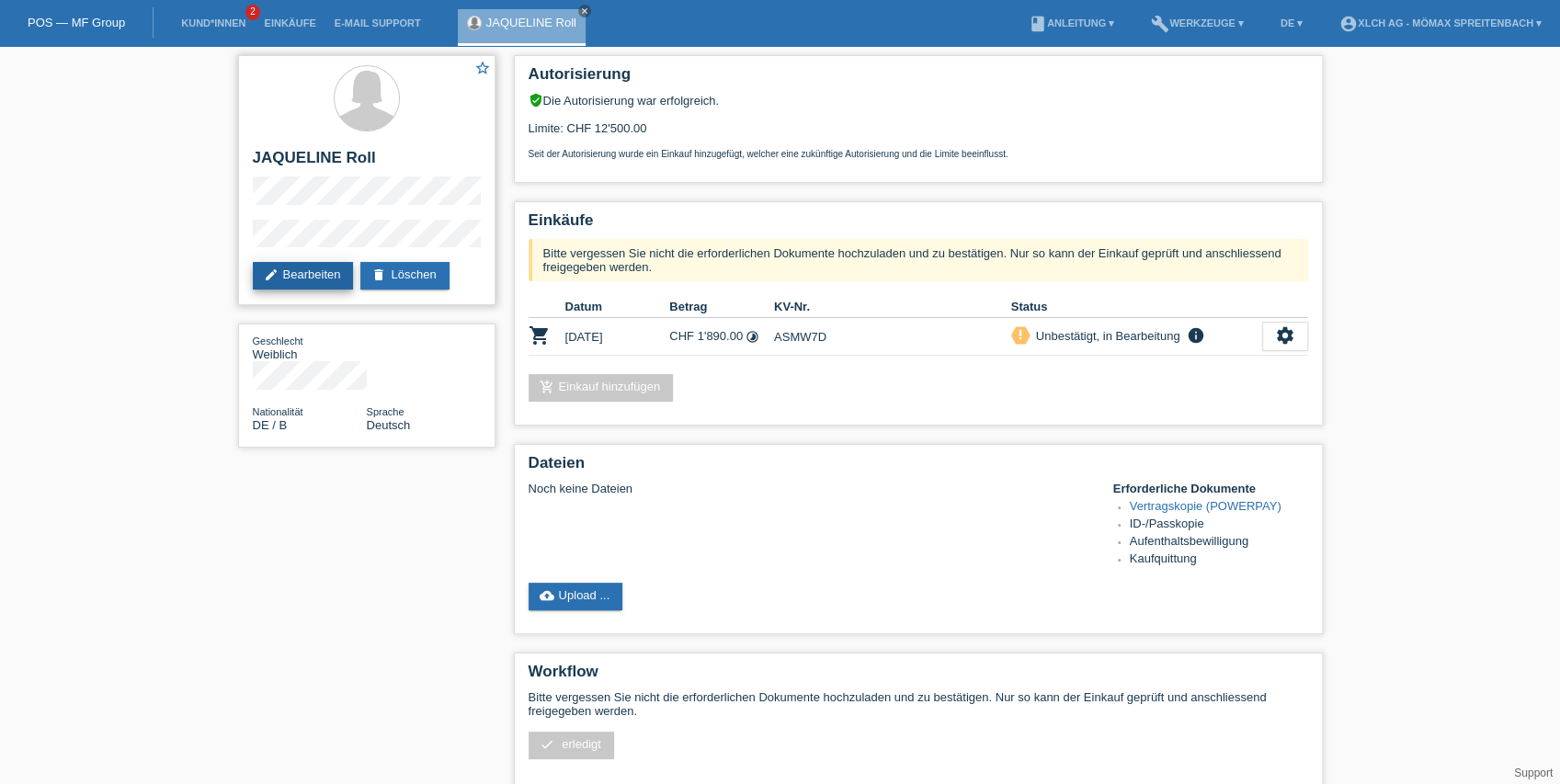
click at [317, 279] on link "edit Bearbeiten" at bounding box center [303, 276] width 102 height 28
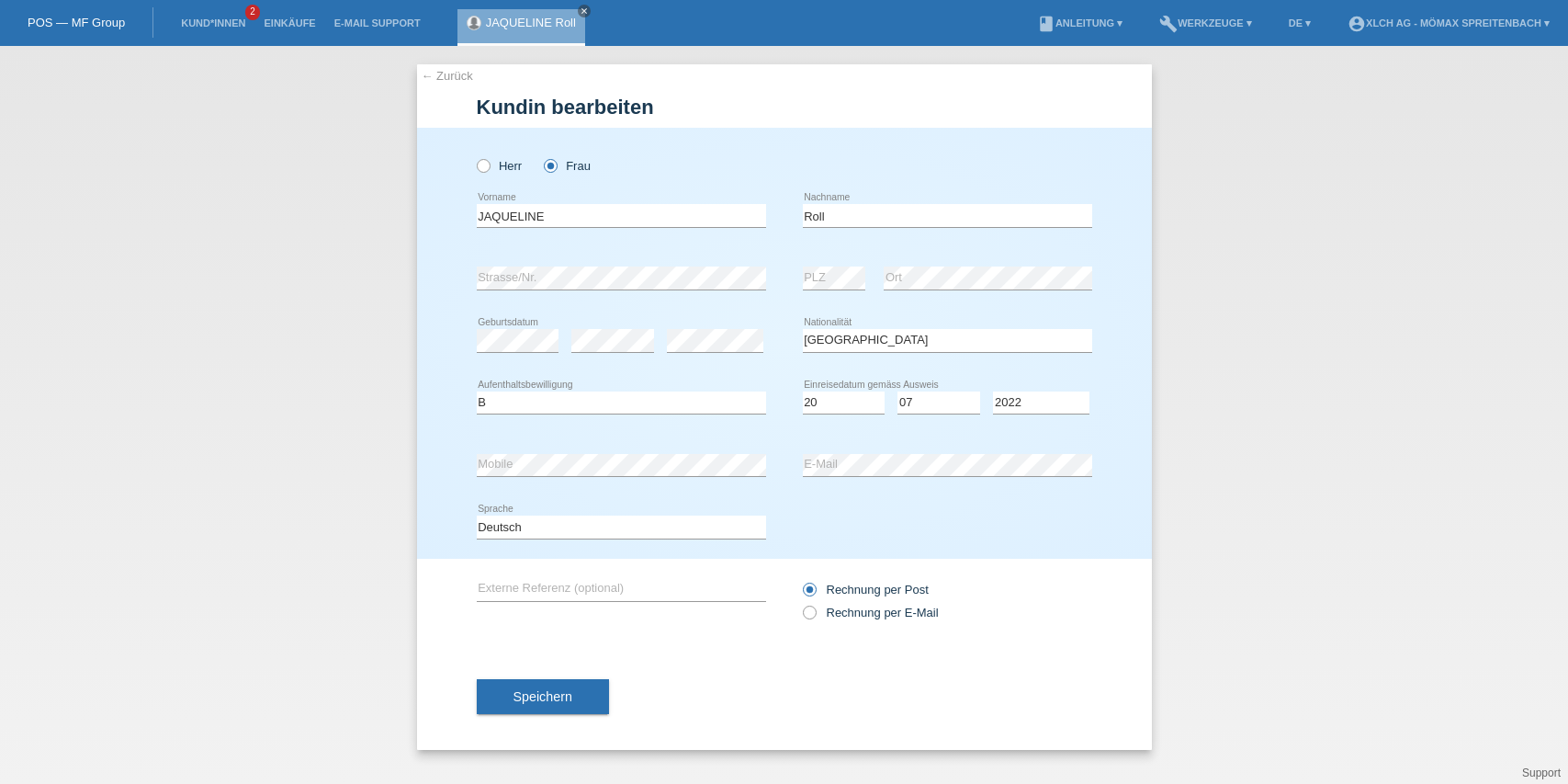
select select "DE"
select select "B"
select select "20"
select select "07"
select select "2022"
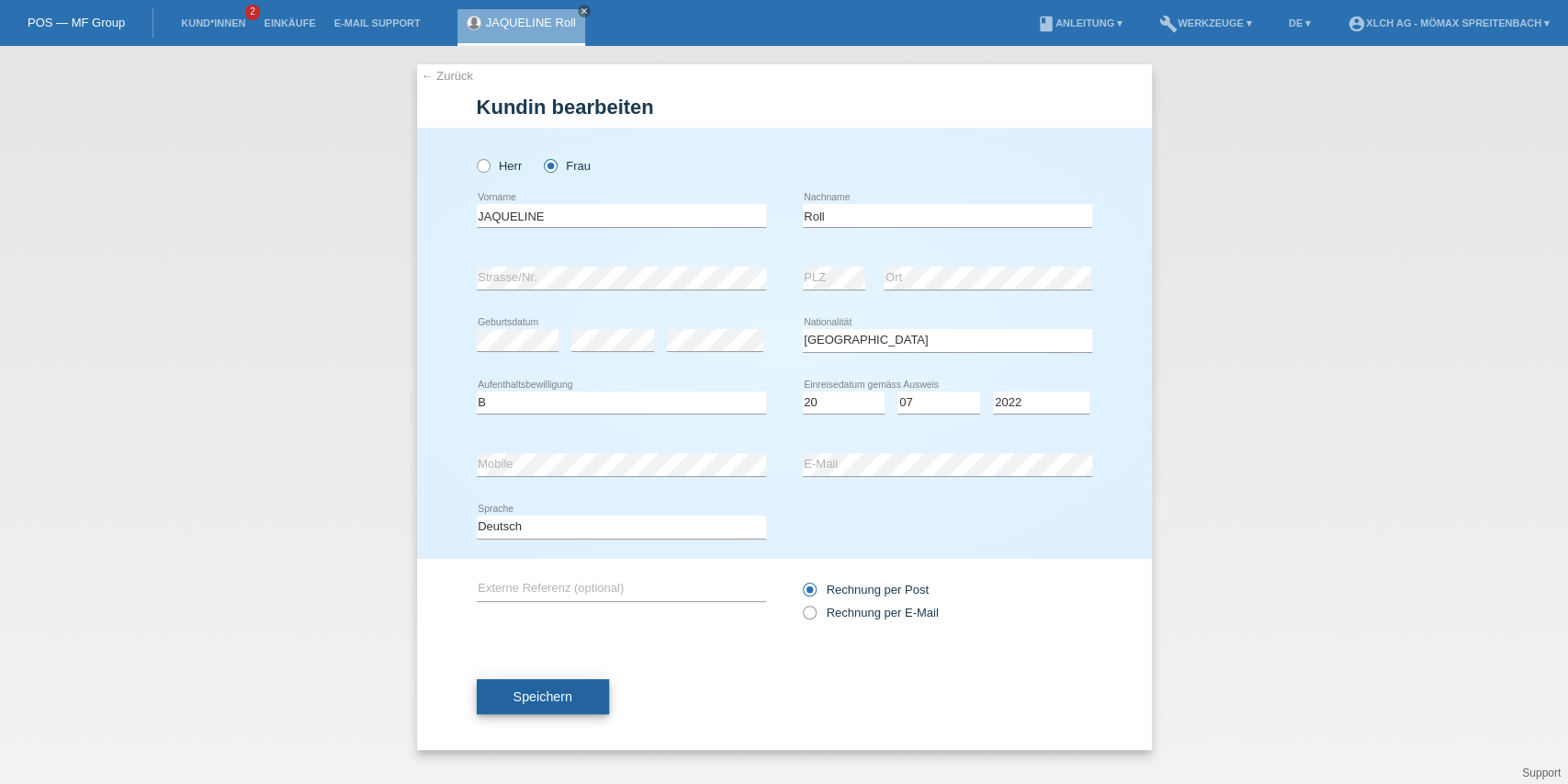
click at [560, 686] on button "Speichern" at bounding box center [543, 696] width 132 height 35
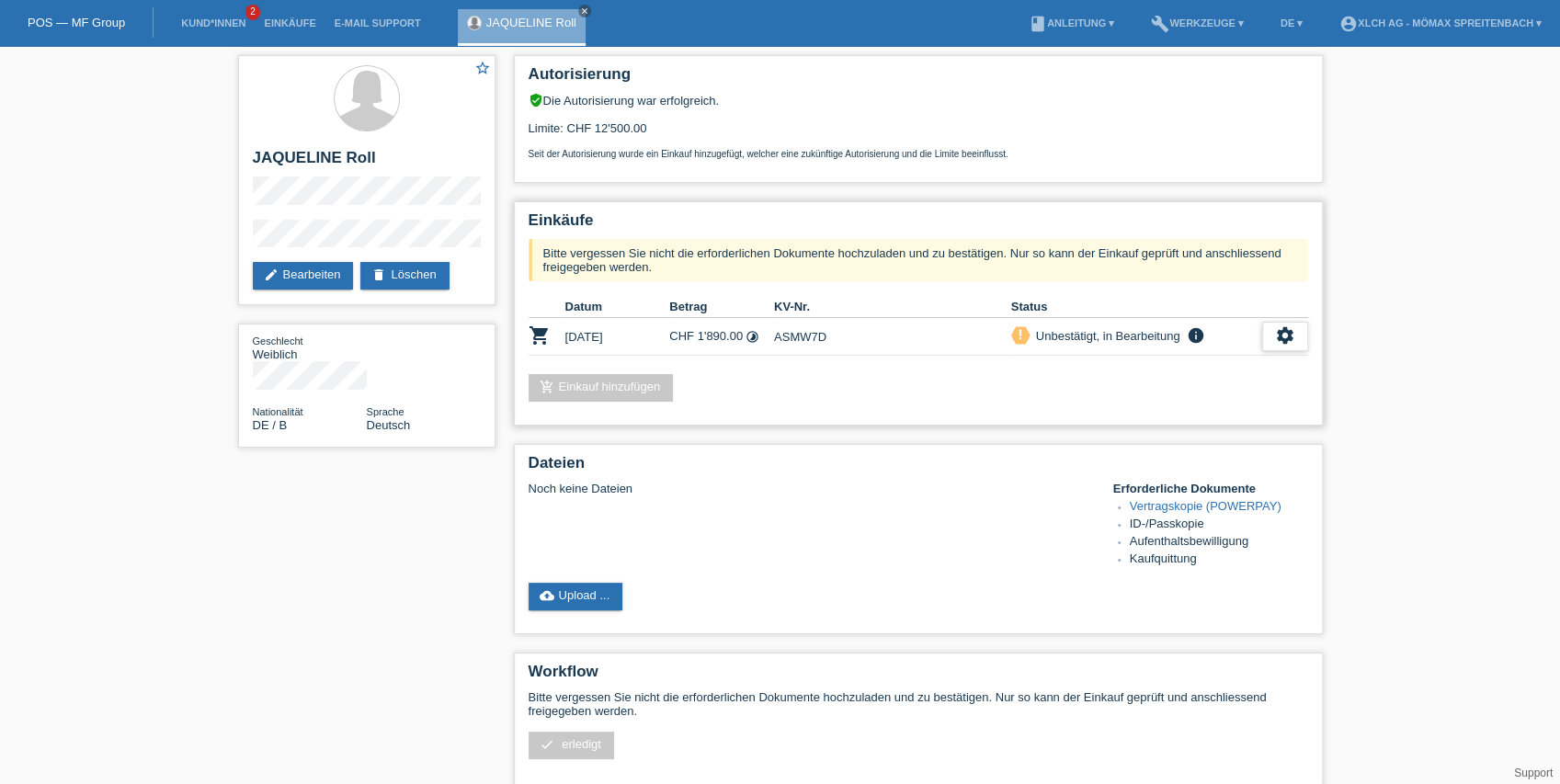
click at [1279, 339] on icon "settings" at bounding box center [1285, 335] width 20 height 20
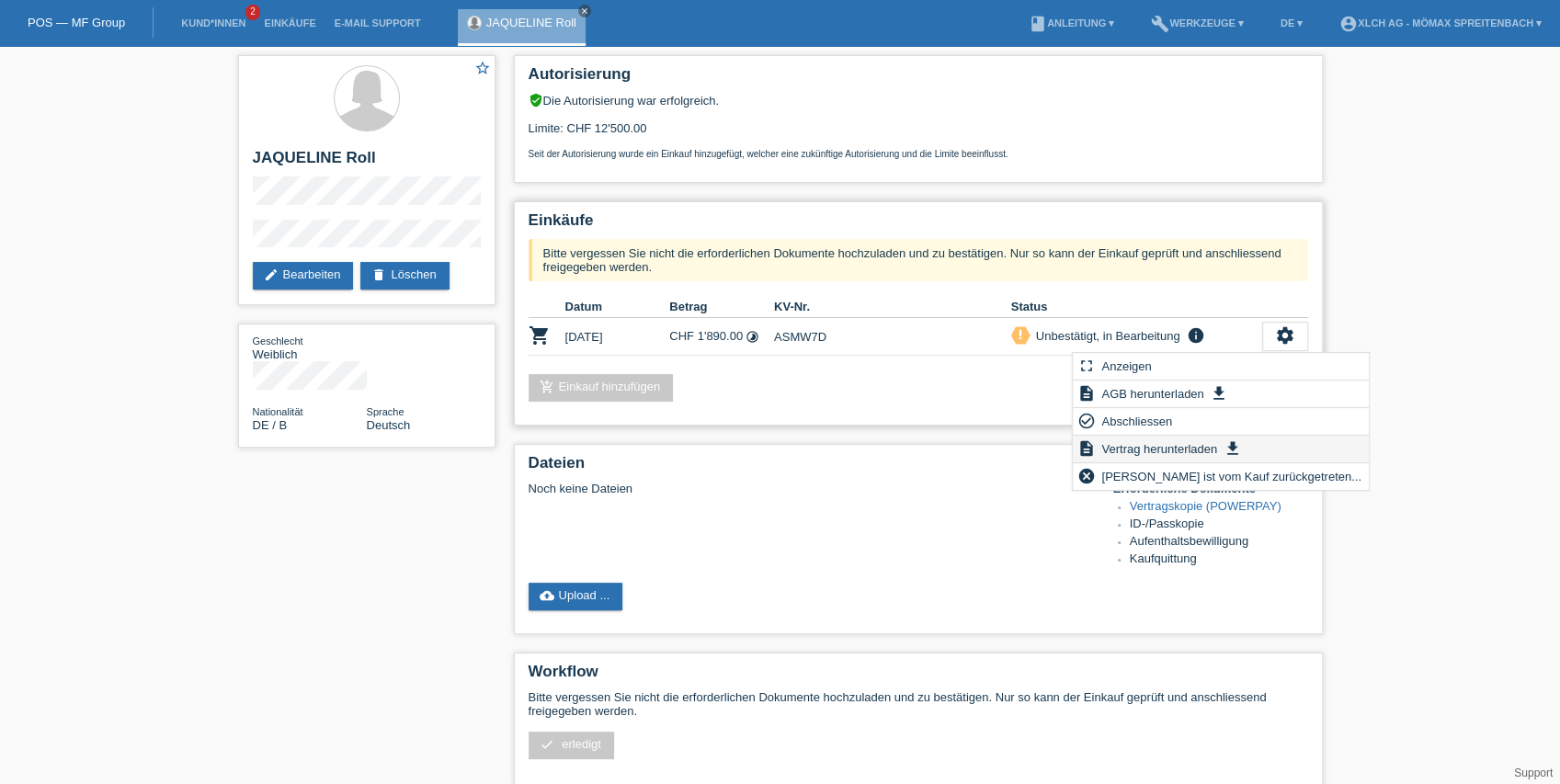
click at [1148, 448] on span "Vertrag herunterladen" at bounding box center [1160, 449] width 121 height 22
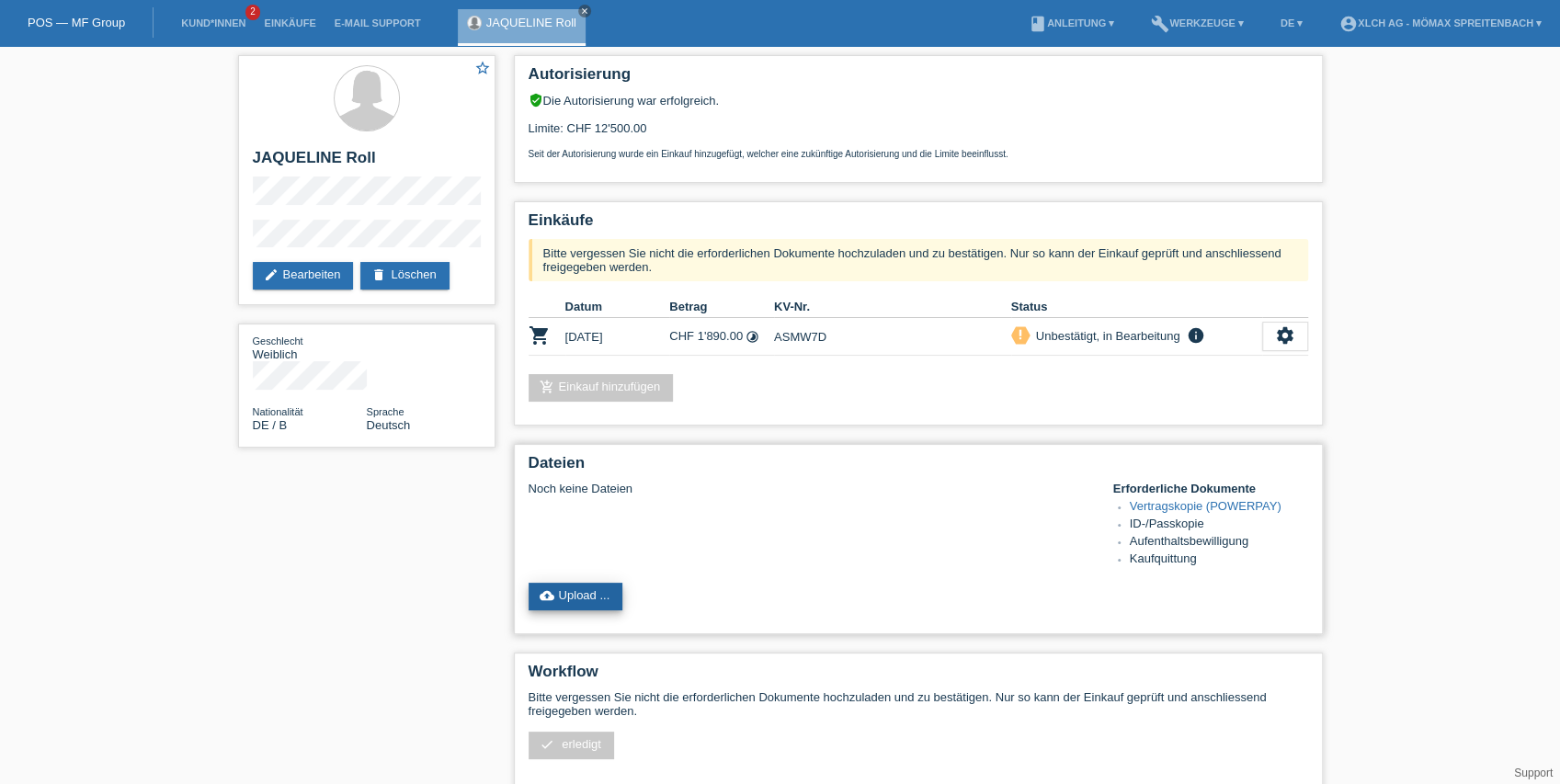
click at [575, 599] on link "cloud_upload Upload ..." at bounding box center [577, 597] width 95 height 28
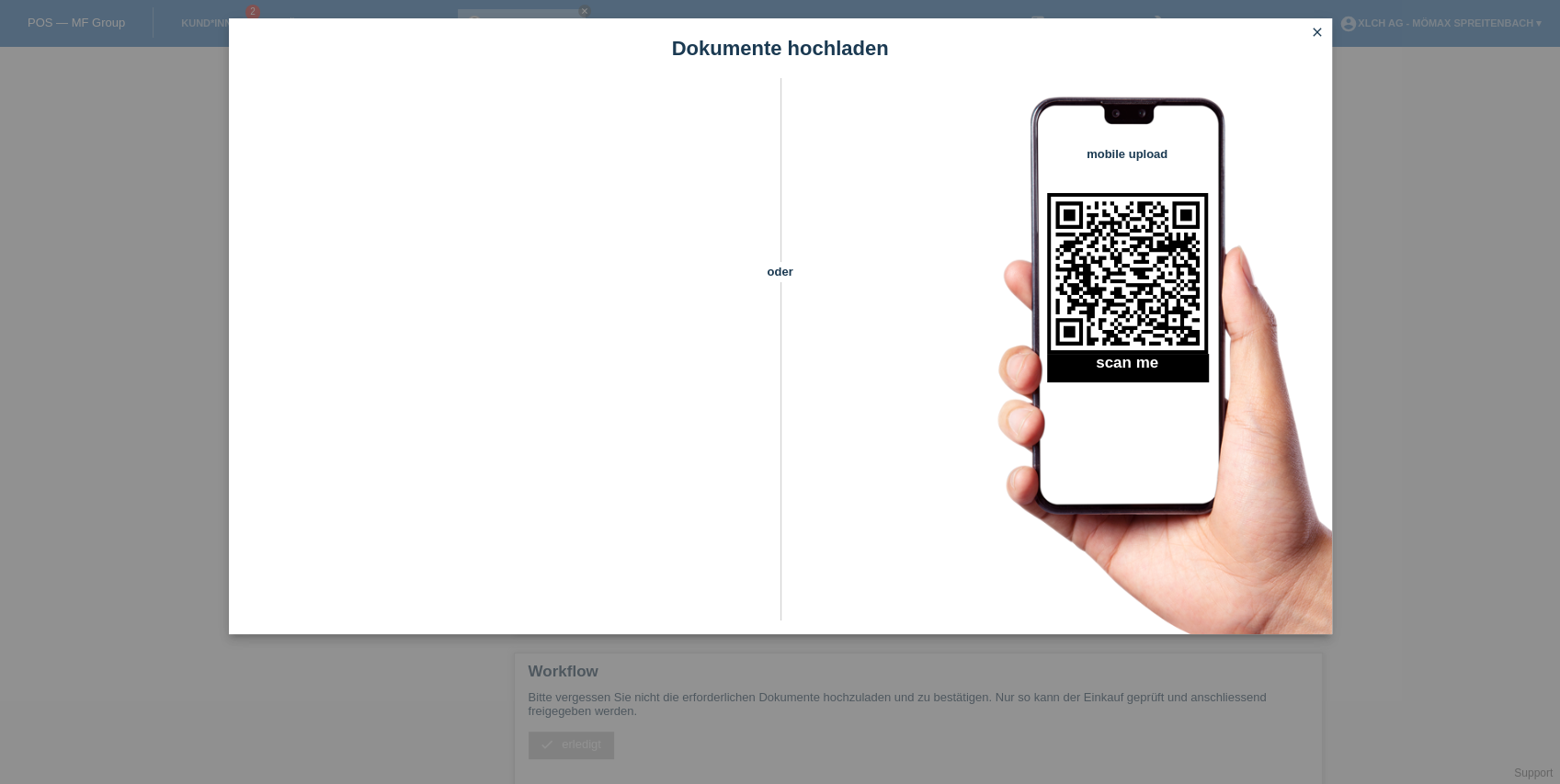
click at [1320, 29] on icon "close" at bounding box center [1318, 33] width 15 height 15
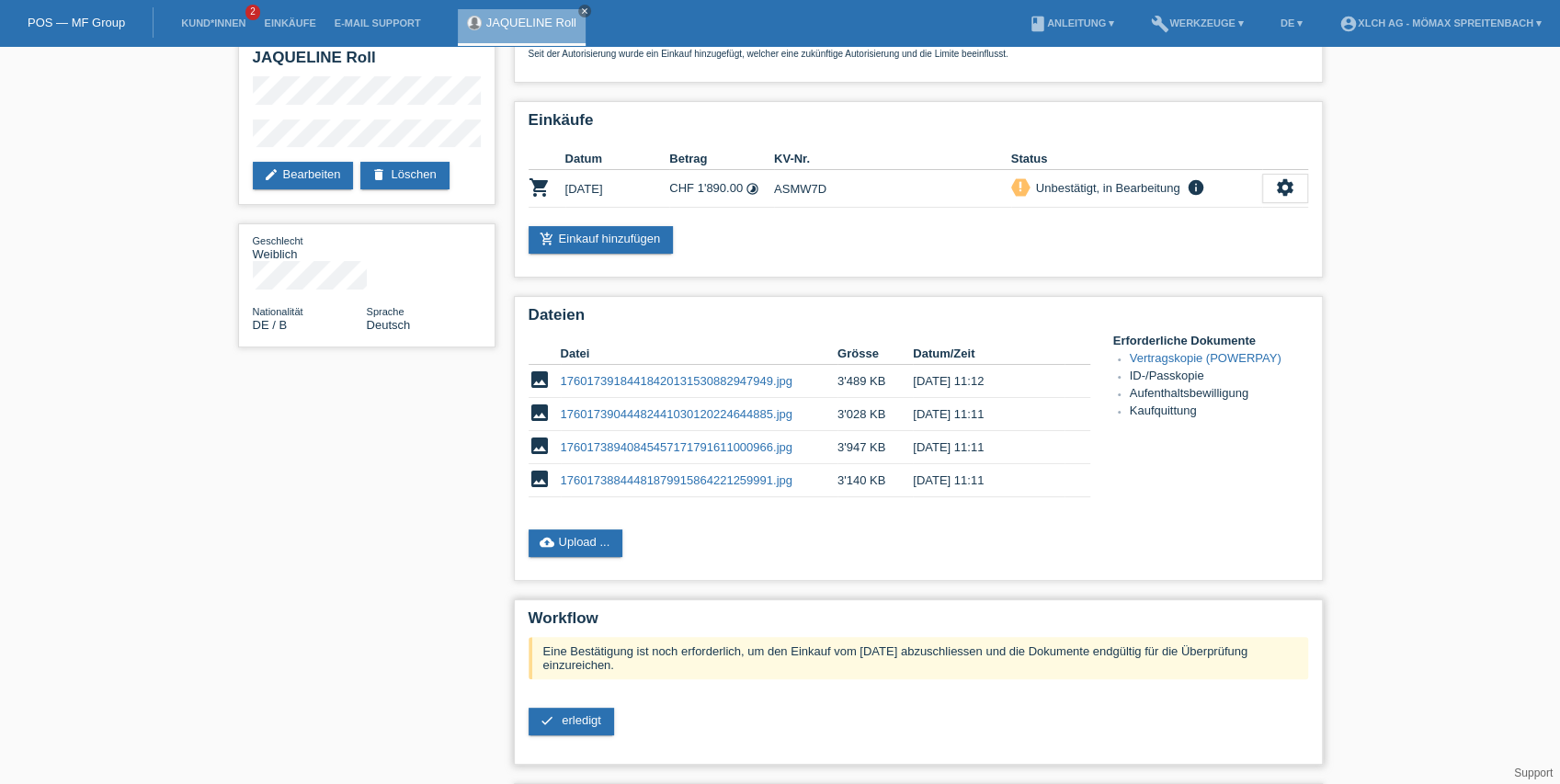
scroll to position [222, 0]
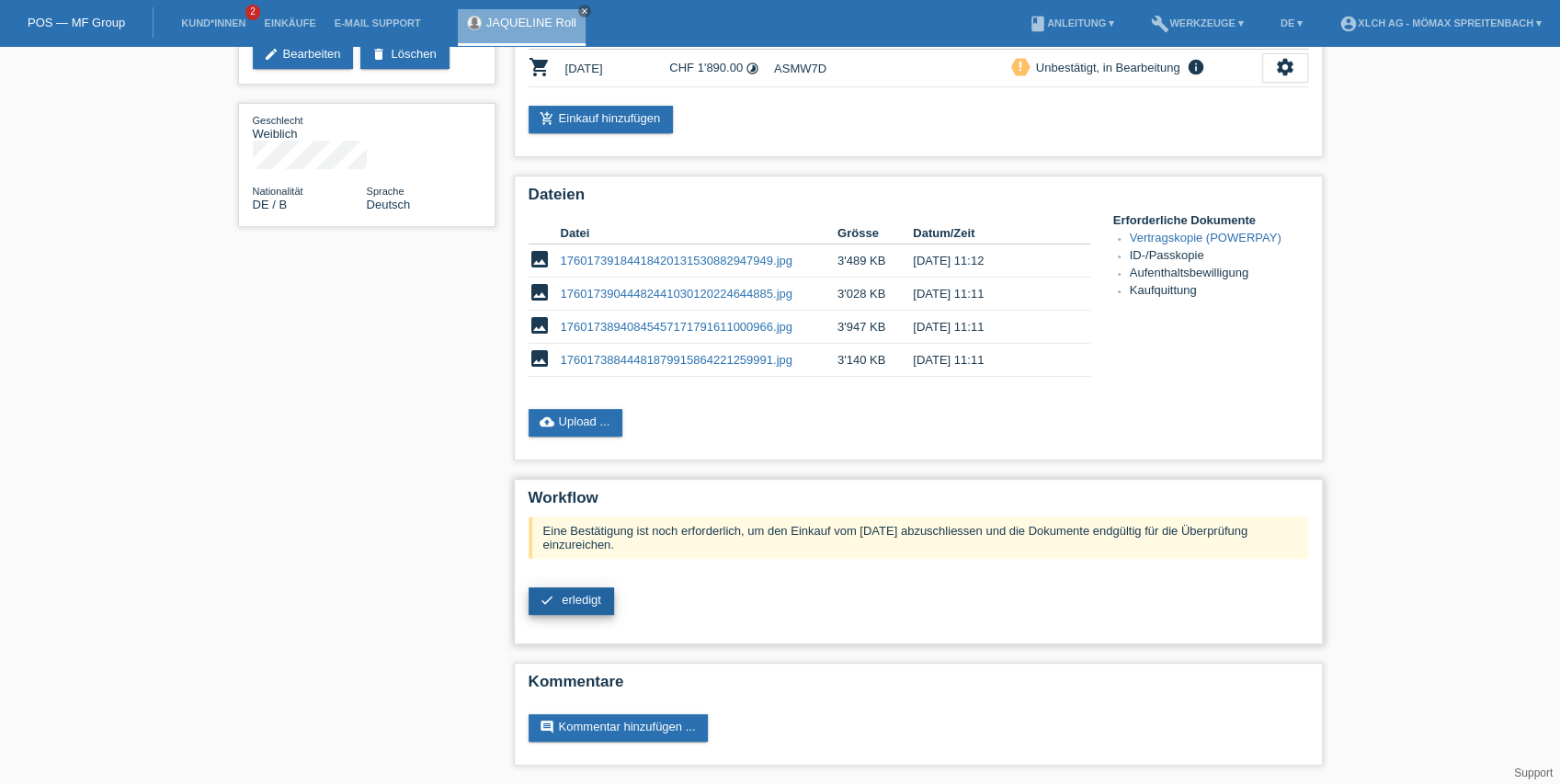
click at [592, 604] on span "erledigt" at bounding box center [581, 600] width 39 height 14
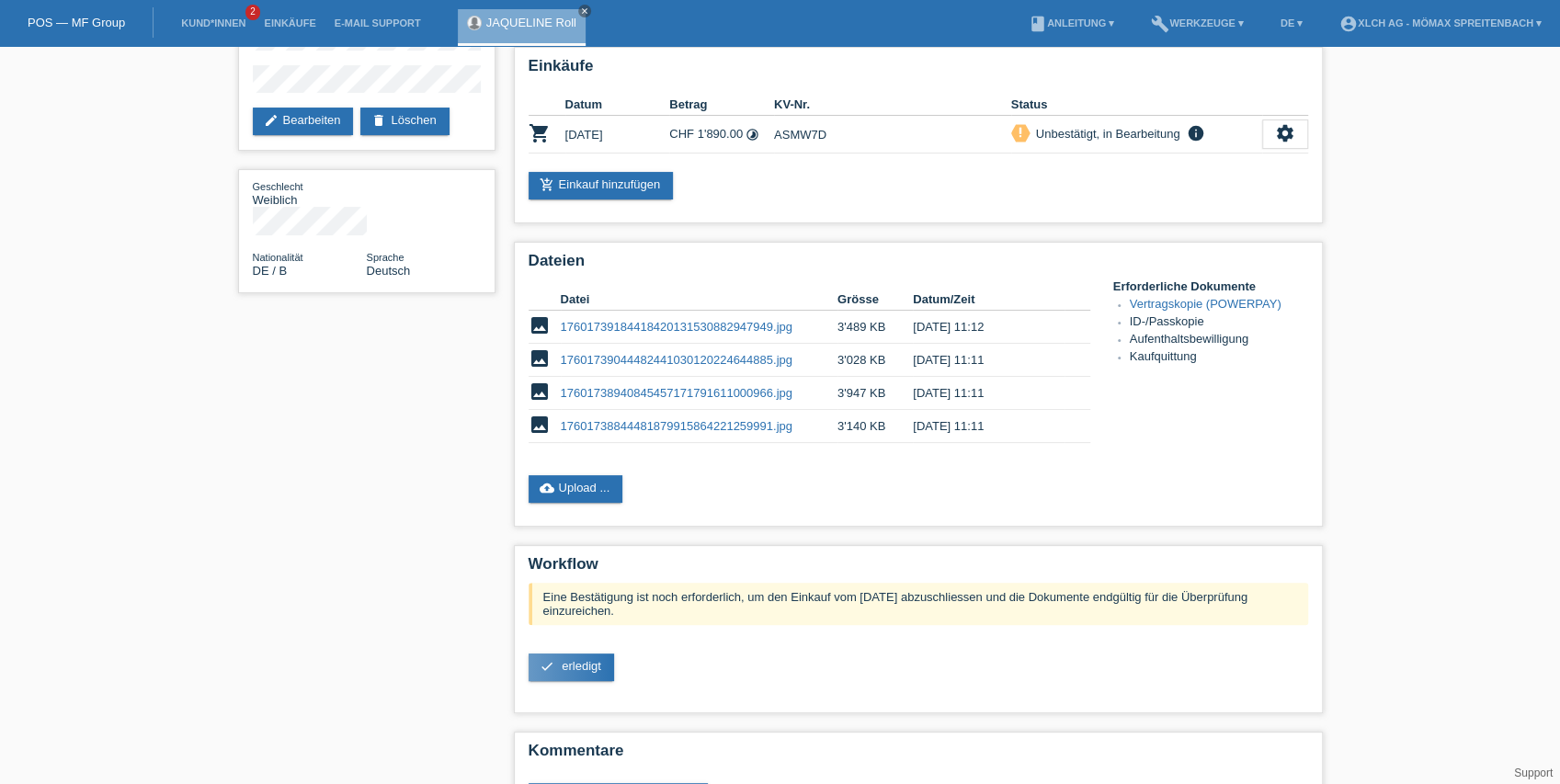
scroll to position [0, 0]
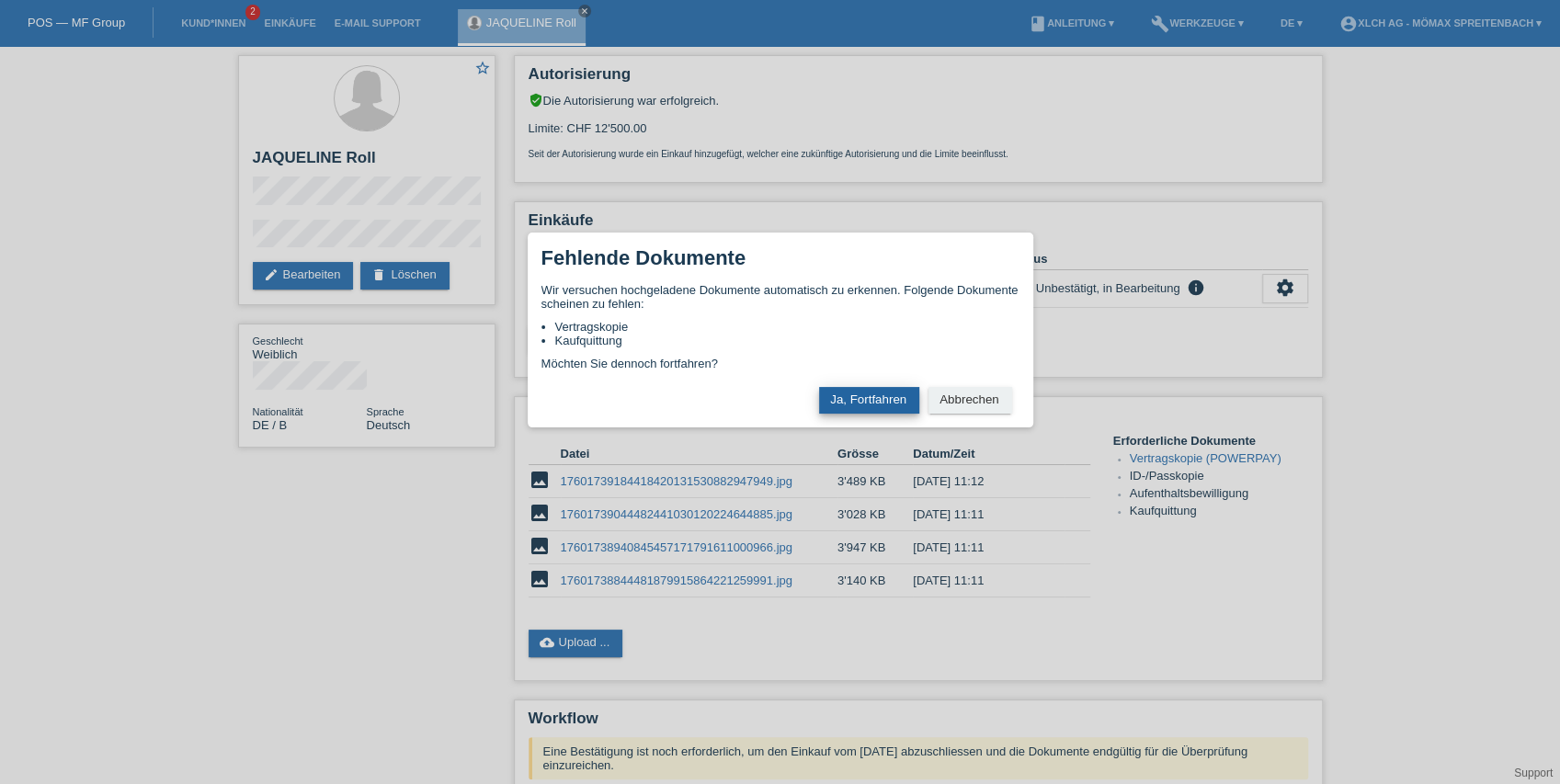
click at [887, 406] on button "Ja, Fortfahren" at bounding box center [869, 400] width 101 height 27
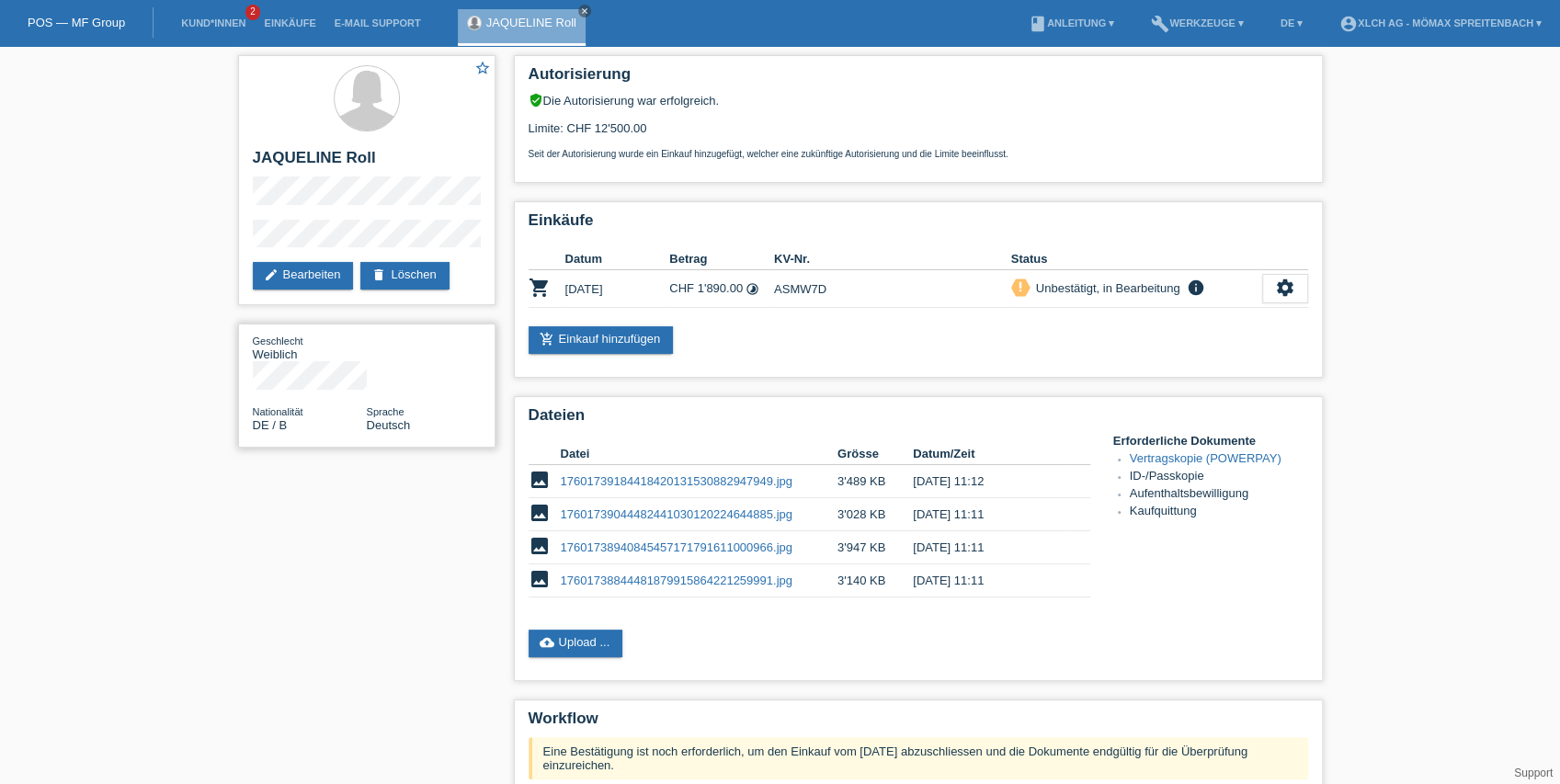
scroll to position [222, 0]
